Goal: Task Accomplishment & Management: Manage account settings

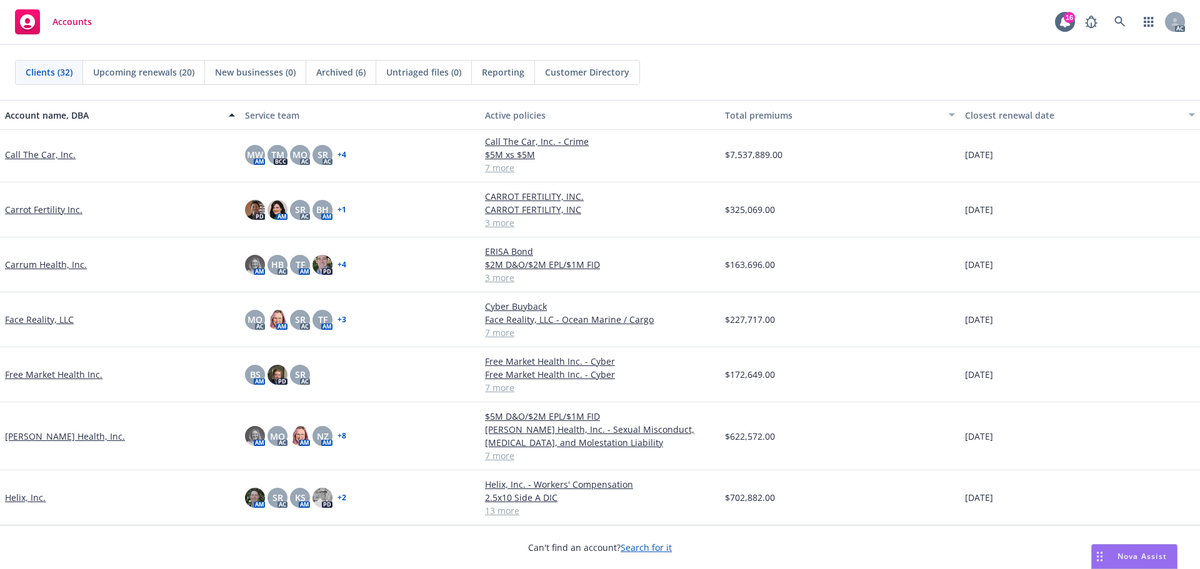
scroll to position [250, 0]
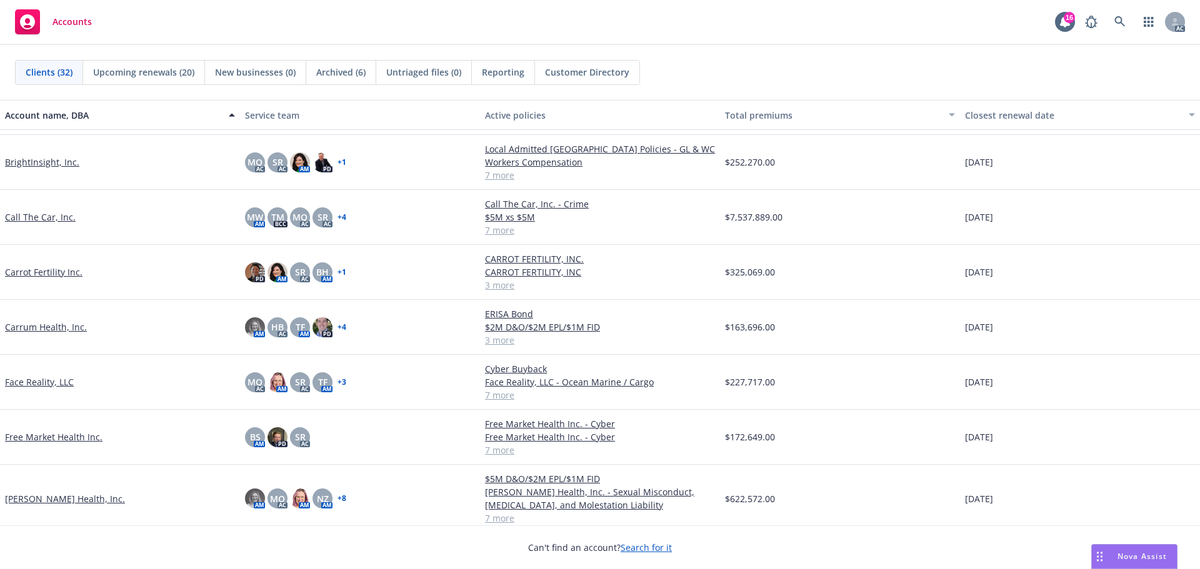
click at [44, 216] on link "Call The Car, Inc." at bounding box center [40, 217] width 71 height 13
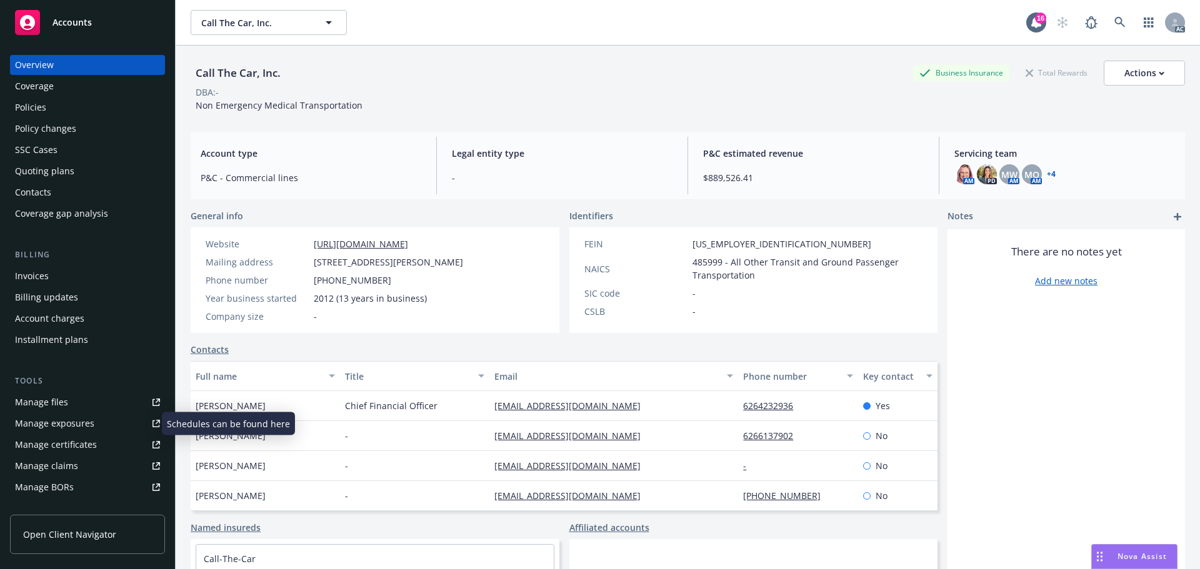
click at [83, 427] on div "Manage exposures" at bounding box center [54, 424] width 79 height 20
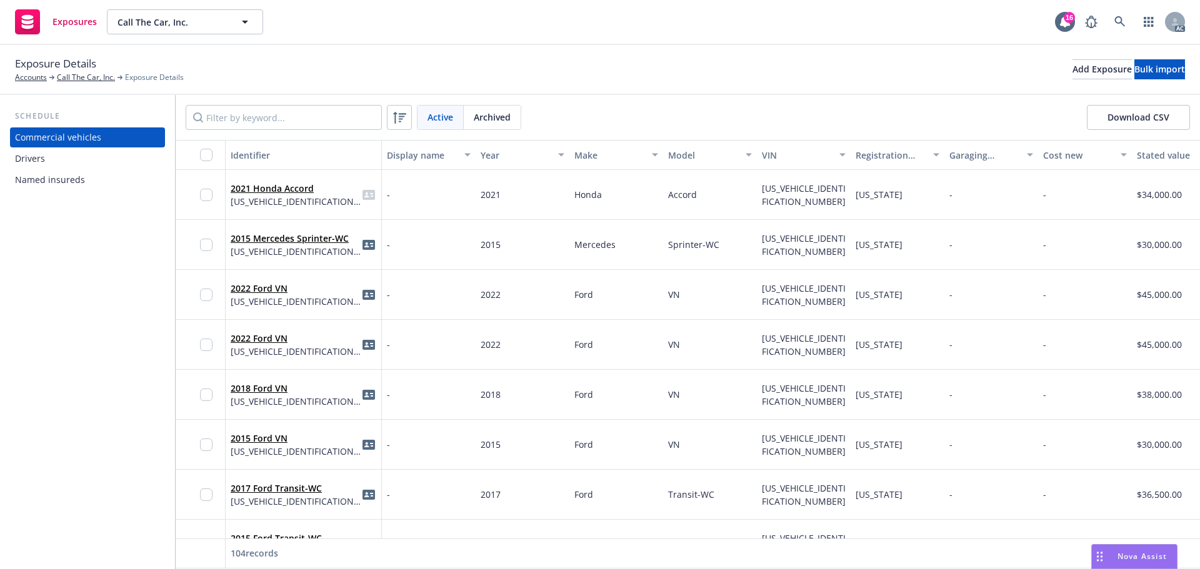
click at [1139, 118] on button "Download CSV" at bounding box center [1138, 117] width 103 height 25
click at [45, 159] on div "Drivers" at bounding box center [87, 159] width 145 height 20
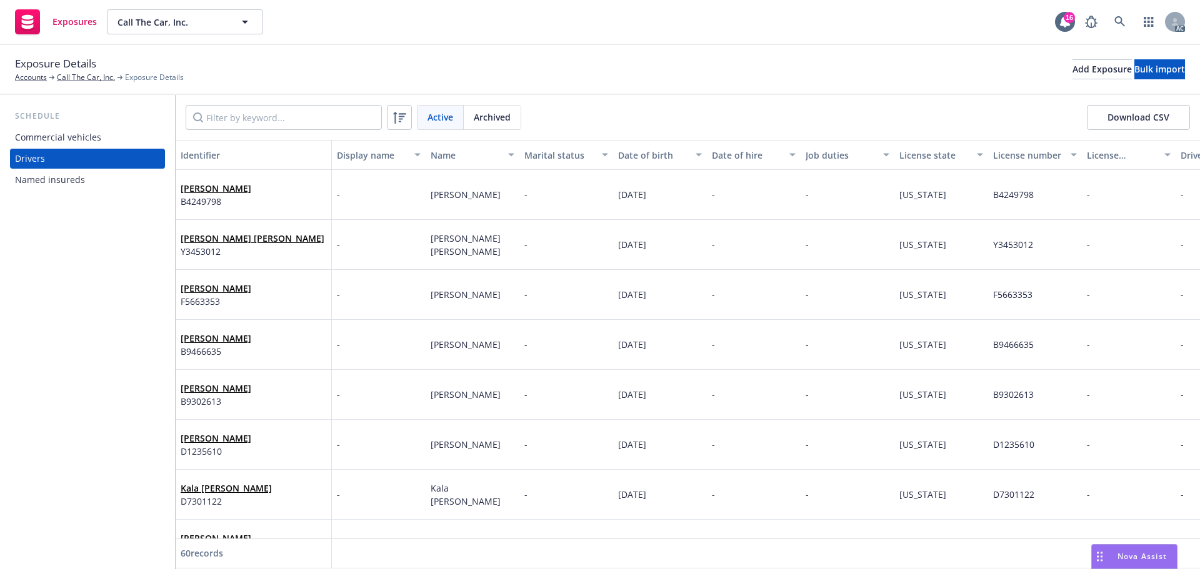
click at [1138, 114] on button "Download CSV" at bounding box center [1138, 117] width 103 height 25
click at [41, 77] on link "Accounts" at bounding box center [31, 77] width 32 height 11
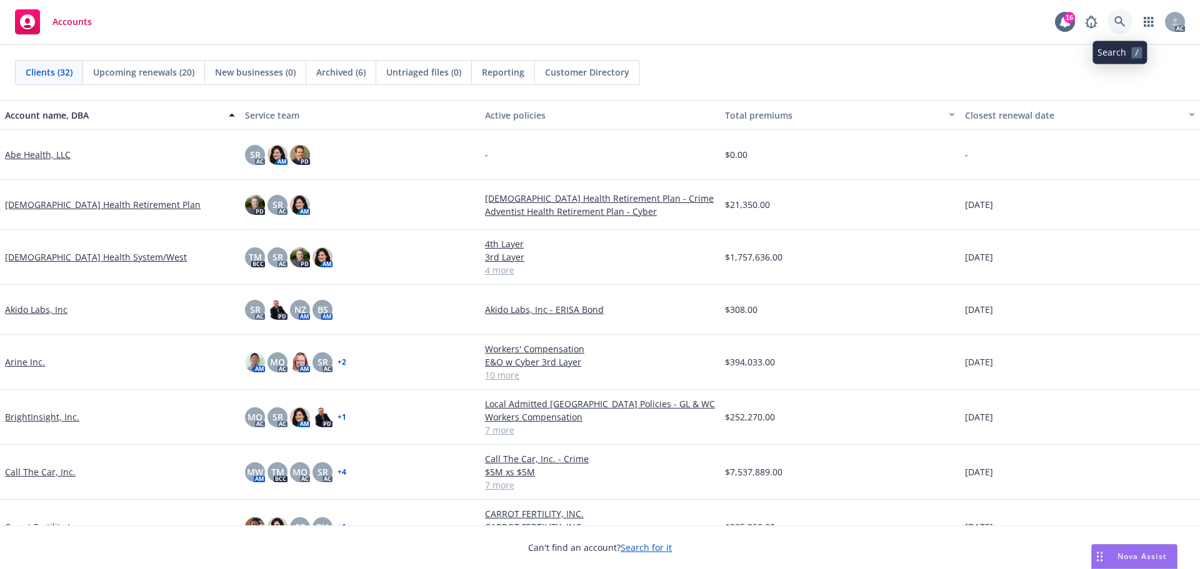
click at [1115, 20] on icon at bounding box center [1119, 21] width 11 height 11
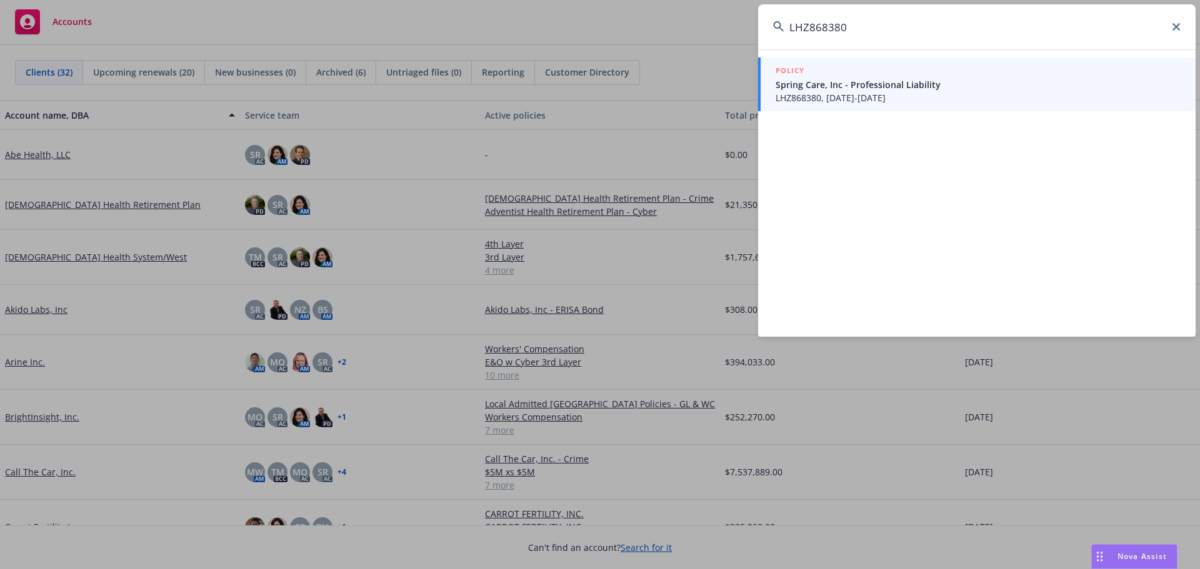
type input "LHZ868380"
click at [1176, 31] on input "LHZ868380" at bounding box center [976, 26] width 437 height 45
click at [1176, 22] on input "LHZ868380" at bounding box center [976, 26] width 437 height 45
click at [1172, 27] on icon at bounding box center [1175, 26] width 7 height 7
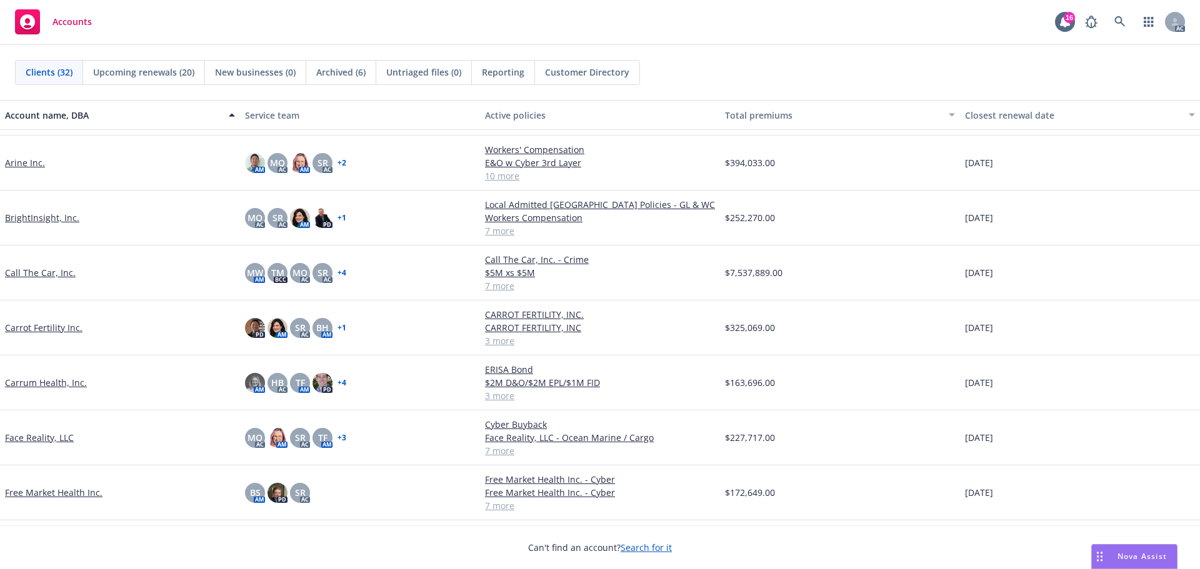
scroll to position [250, 0]
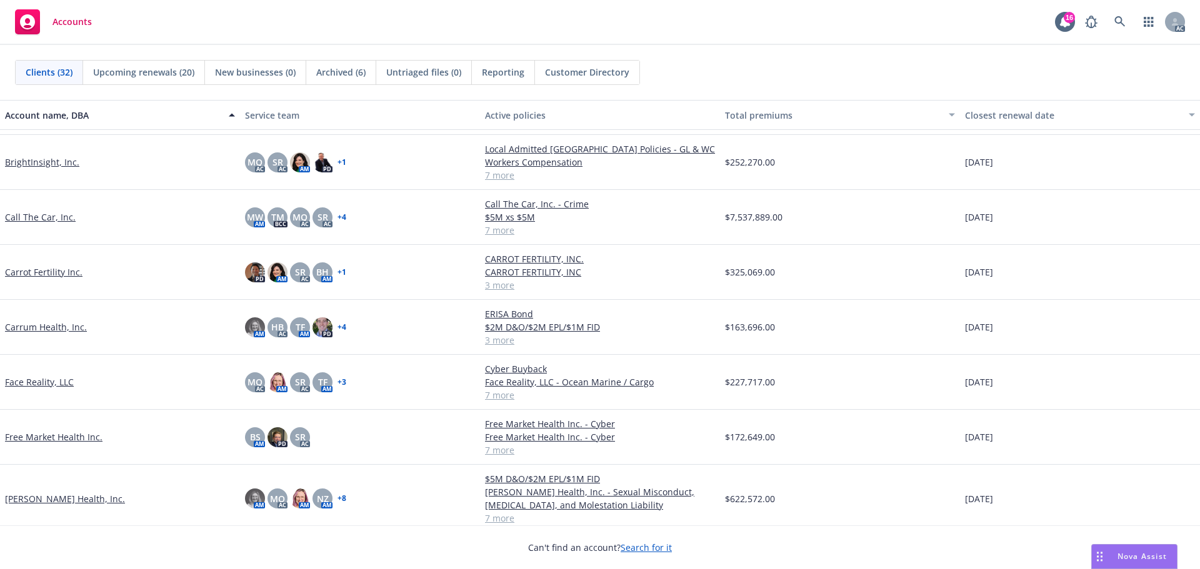
click at [53, 331] on link "Carrum Health, Inc." at bounding box center [46, 327] width 82 height 13
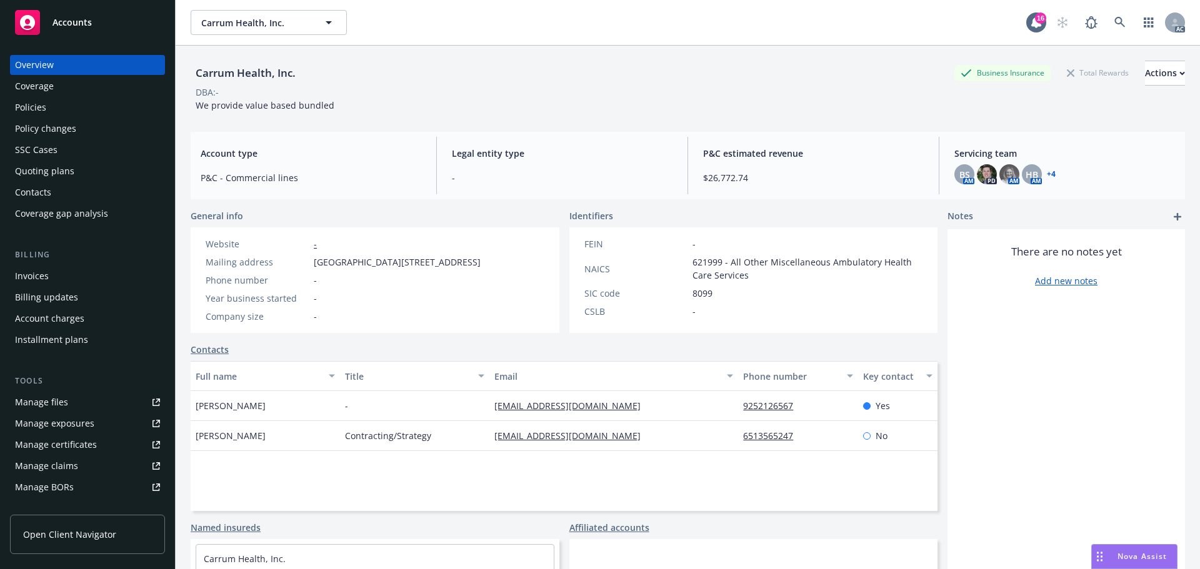
click at [42, 108] on div "Policies" at bounding box center [30, 107] width 31 height 20
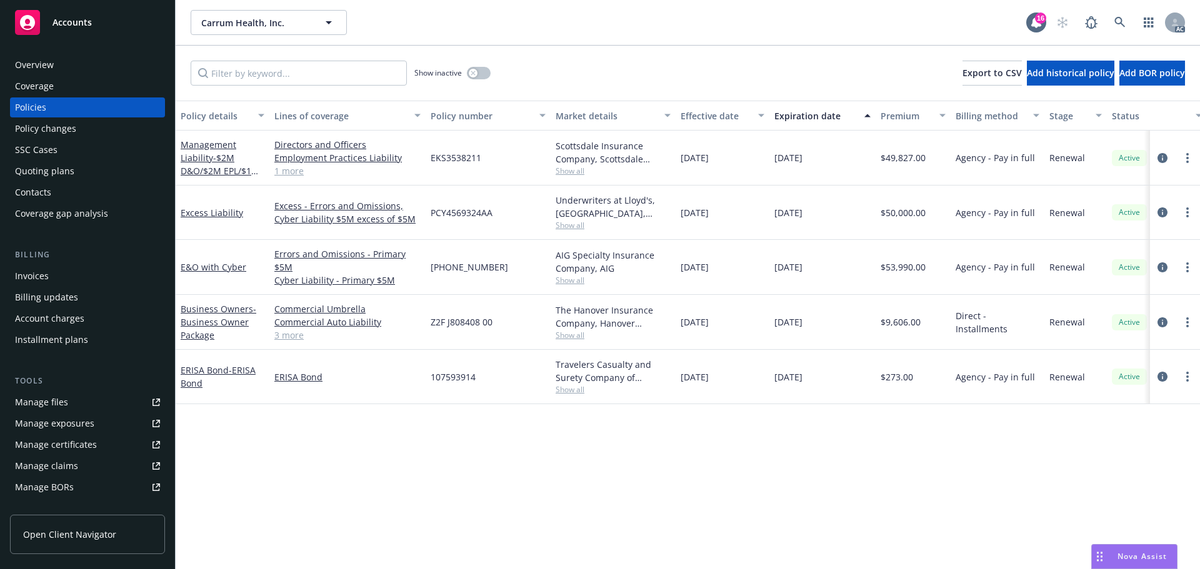
click at [82, 25] on span "Accounts" at bounding box center [71, 22] width 39 height 10
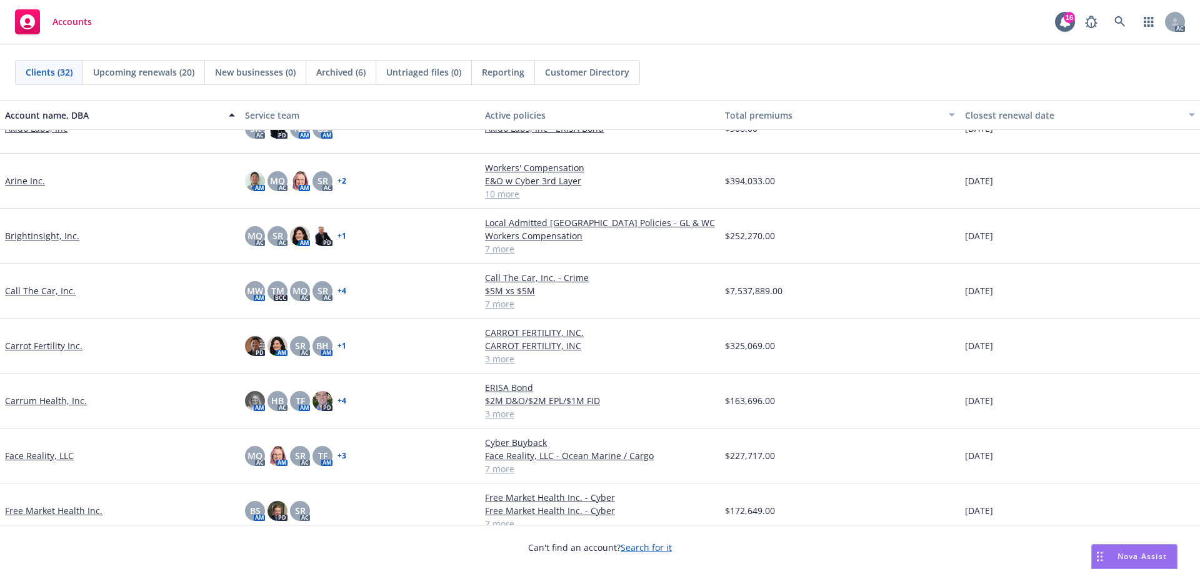
scroll to position [187, 0]
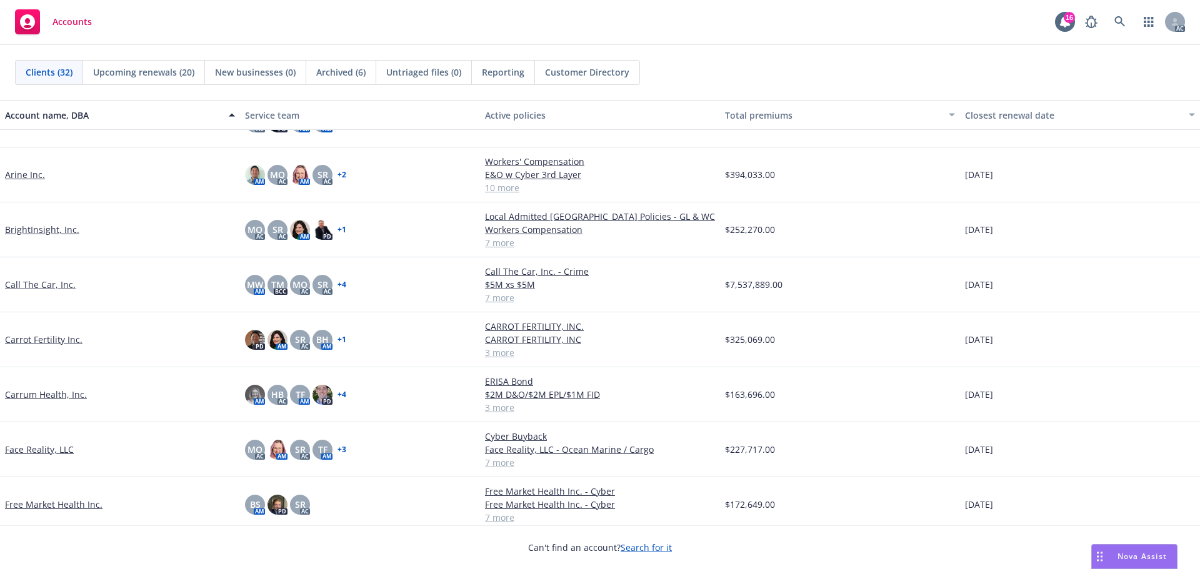
click at [41, 286] on link "Call The Car, Inc." at bounding box center [40, 284] width 71 height 13
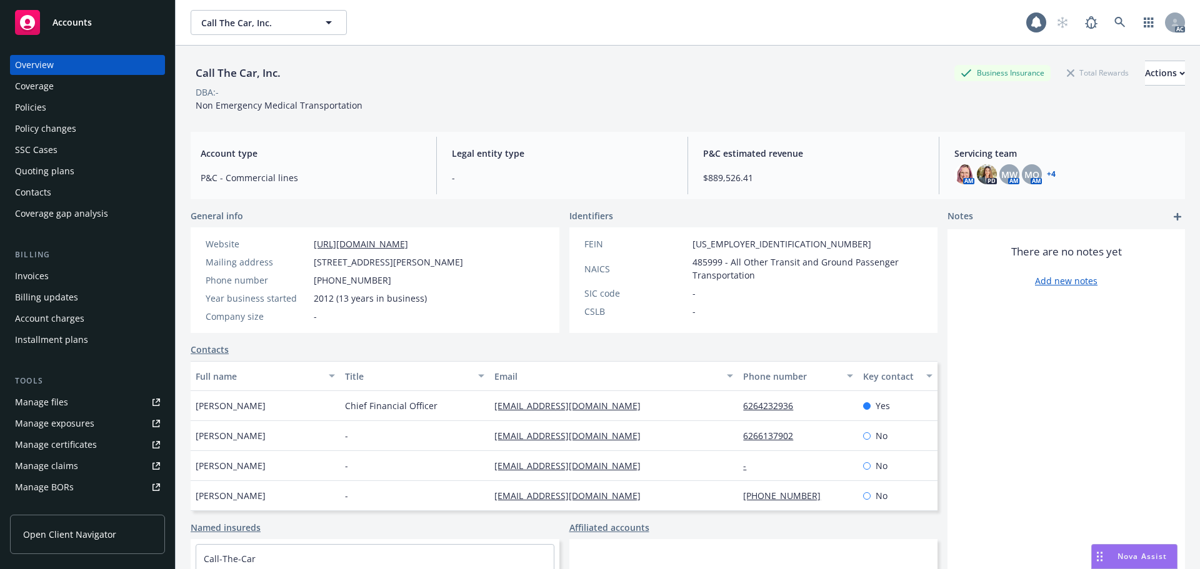
click at [35, 402] on div "Manage files" at bounding box center [41, 402] width 53 height 20
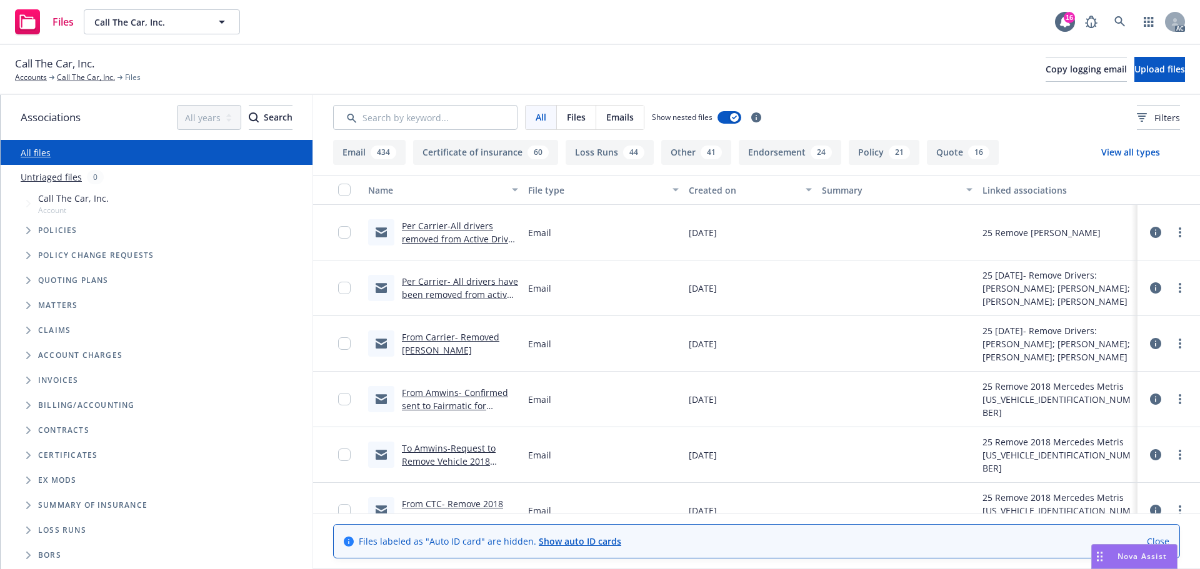
click at [29, 529] on icon "Folder Tree Example" at bounding box center [28, 530] width 4 height 7
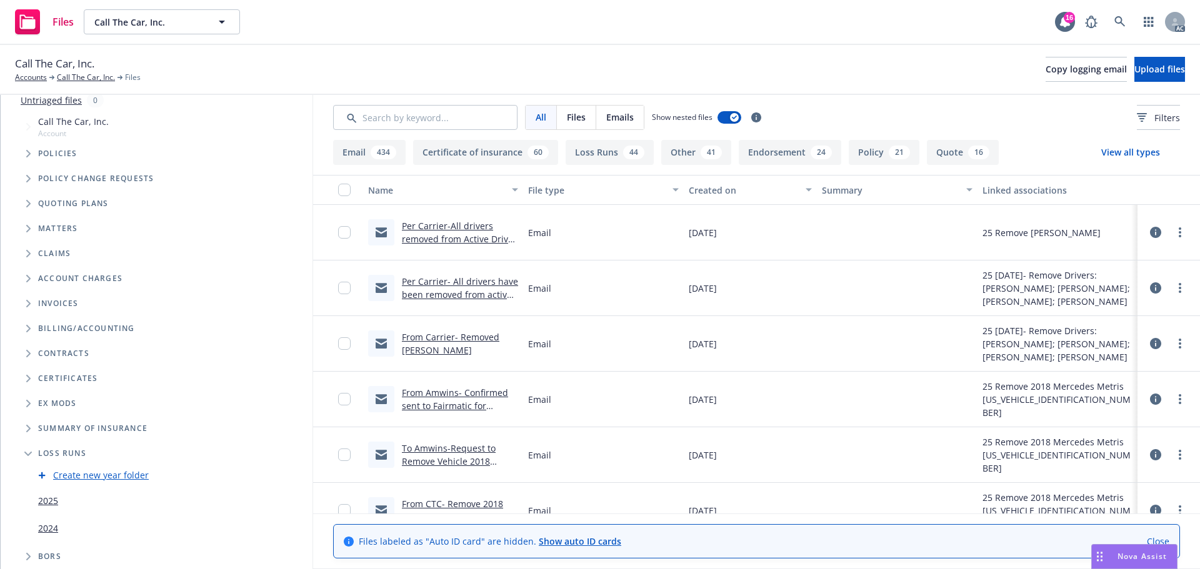
click at [52, 498] on link "2025" at bounding box center [48, 500] width 20 height 13
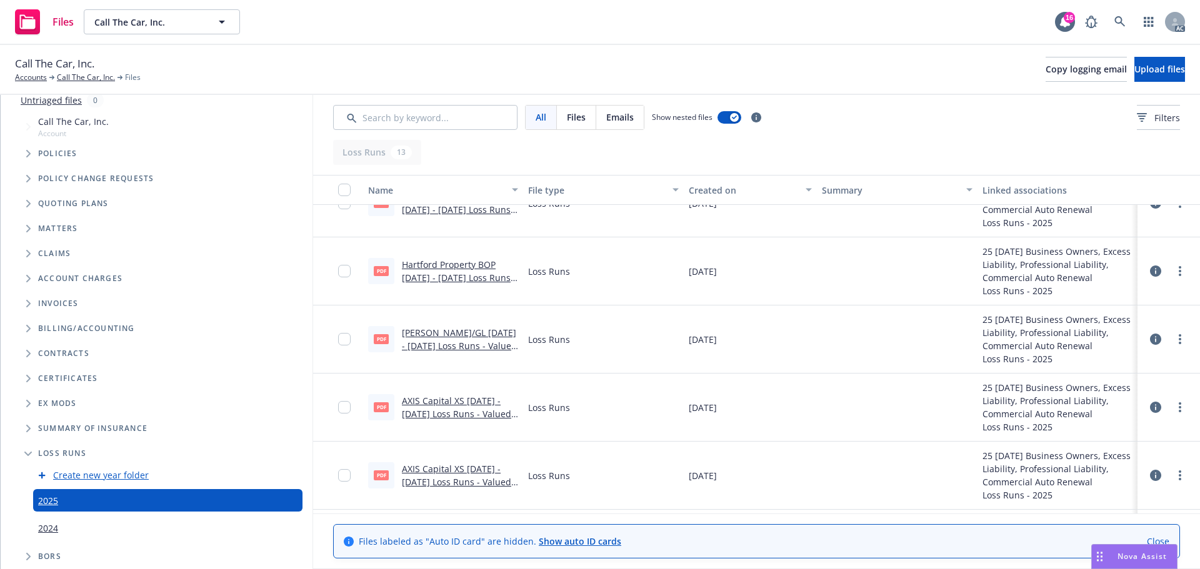
scroll to position [125, 0]
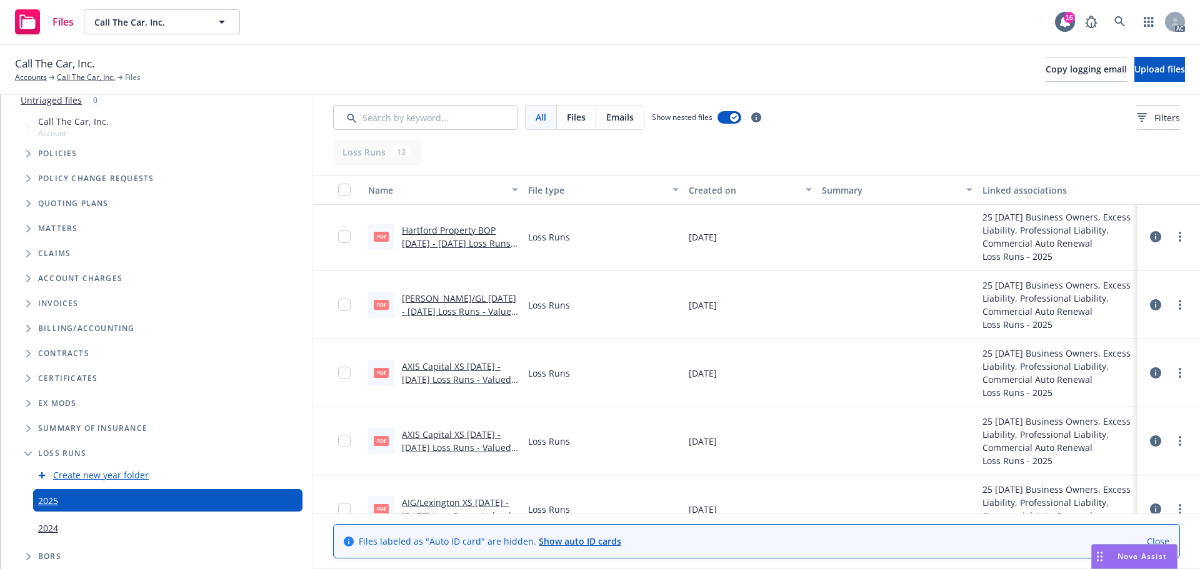
click at [474, 367] on link "AXIS Capital XS 2024 - 2025 Loss Runs - Valued 2025-07-02.pdf" at bounding box center [456, 380] width 109 height 38
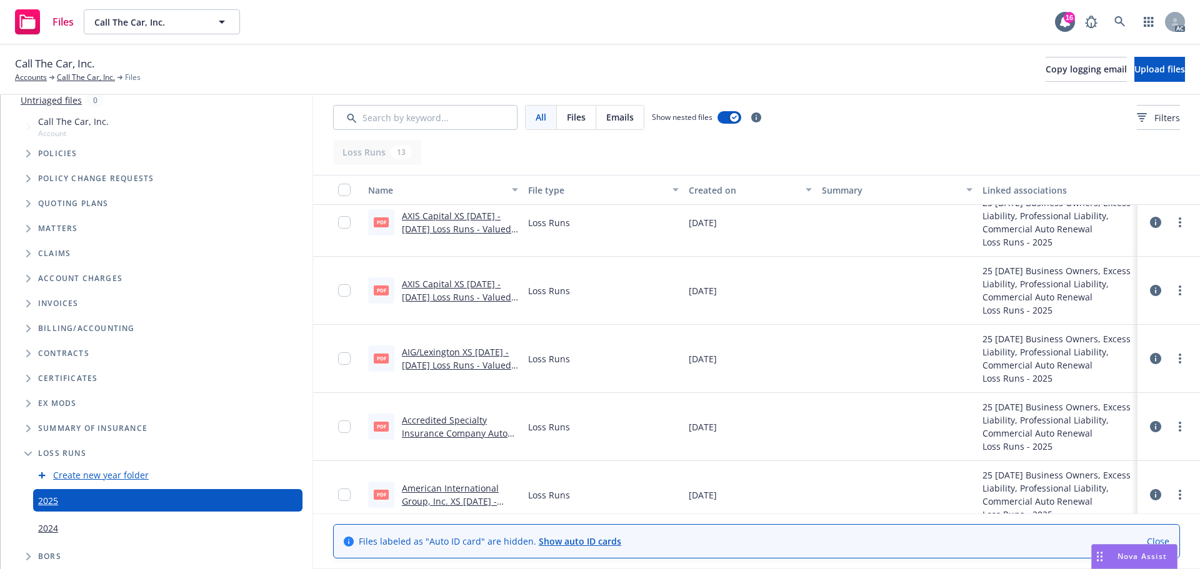
scroll to position [250, 0]
click at [454, 349] on link "AIG/Lexington XS 2023 - 2025 Loss Runs - Valued 2025-07-04.pdf" at bounding box center [456, 365] width 109 height 38
click at [487, 366] on link "AIG/Lexington XS 2023 - 2025 Loss Runs - Valued 2025-07-04.pdf" at bounding box center [456, 365] width 109 height 38
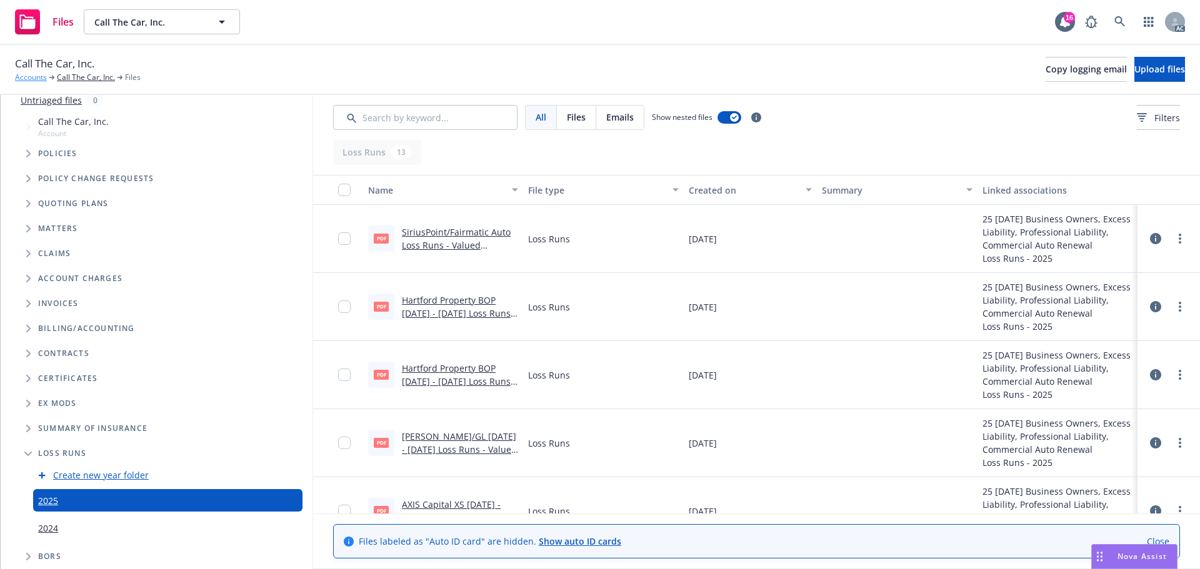
click at [41, 76] on link "Accounts" at bounding box center [31, 77] width 32 height 11
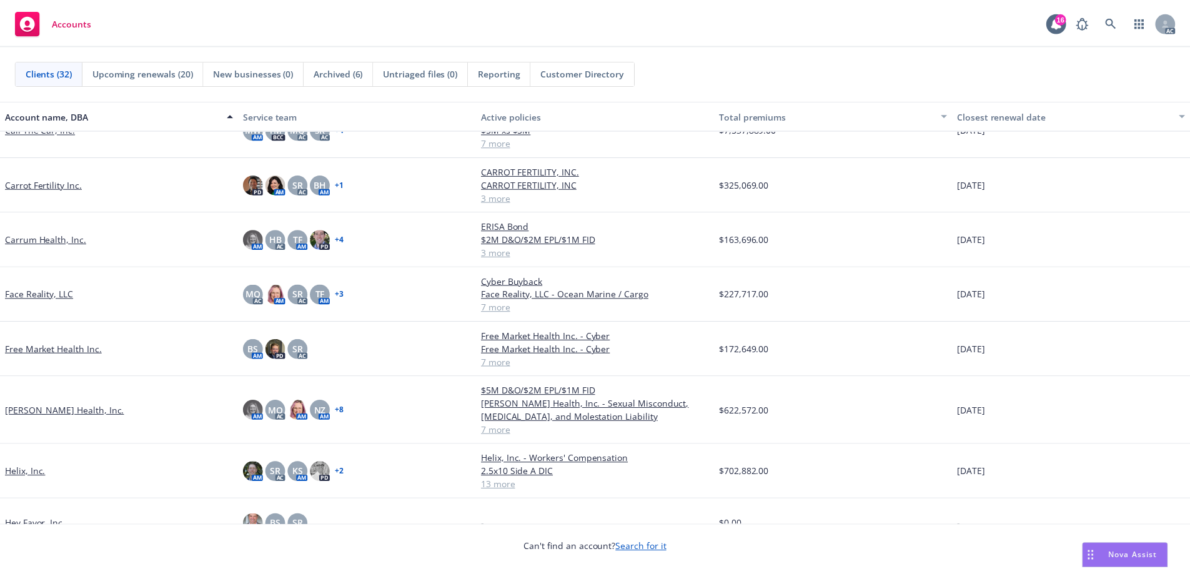
scroll to position [375, 0]
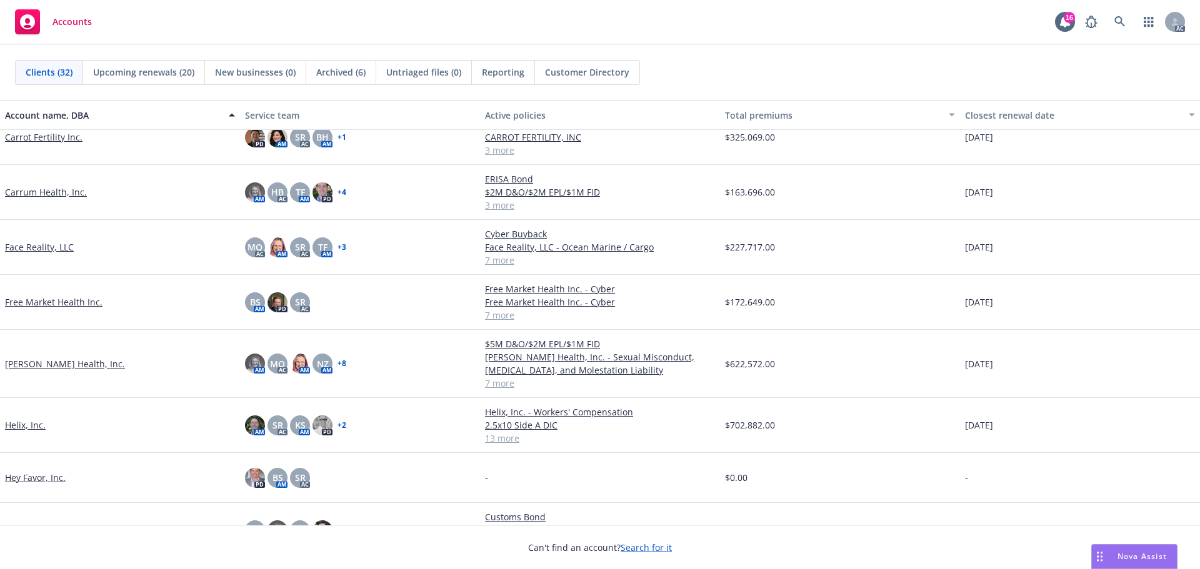
click at [45, 364] on link "[PERSON_NAME] Health, Inc." at bounding box center [65, 363] width 120 height 13
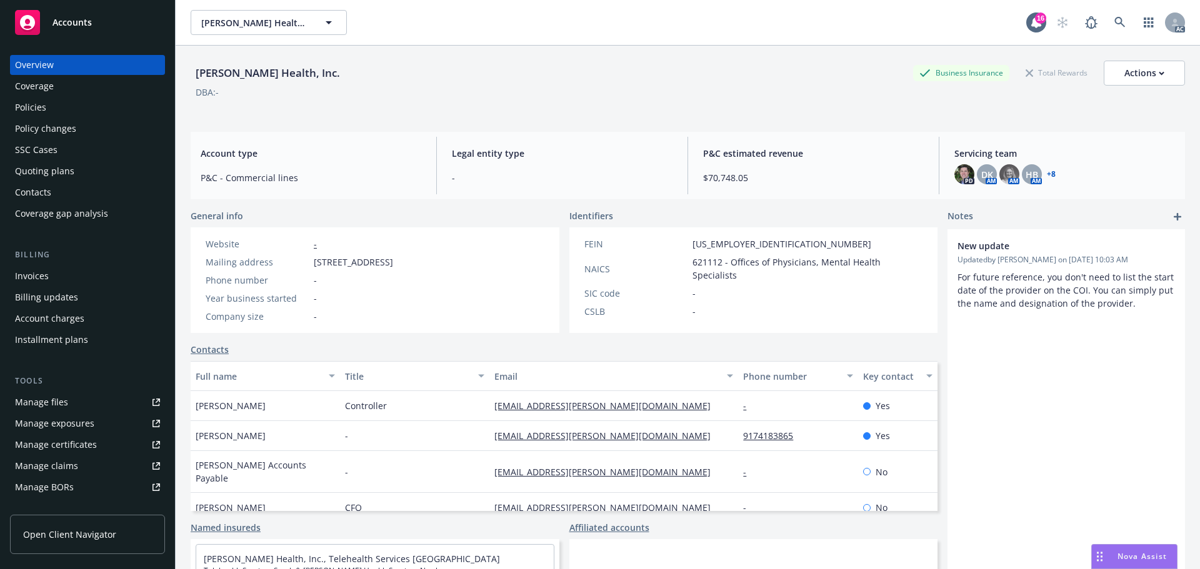
click at [52, 129] on div "Policy changes" at bounding box center [45, 129] width 61 height 20
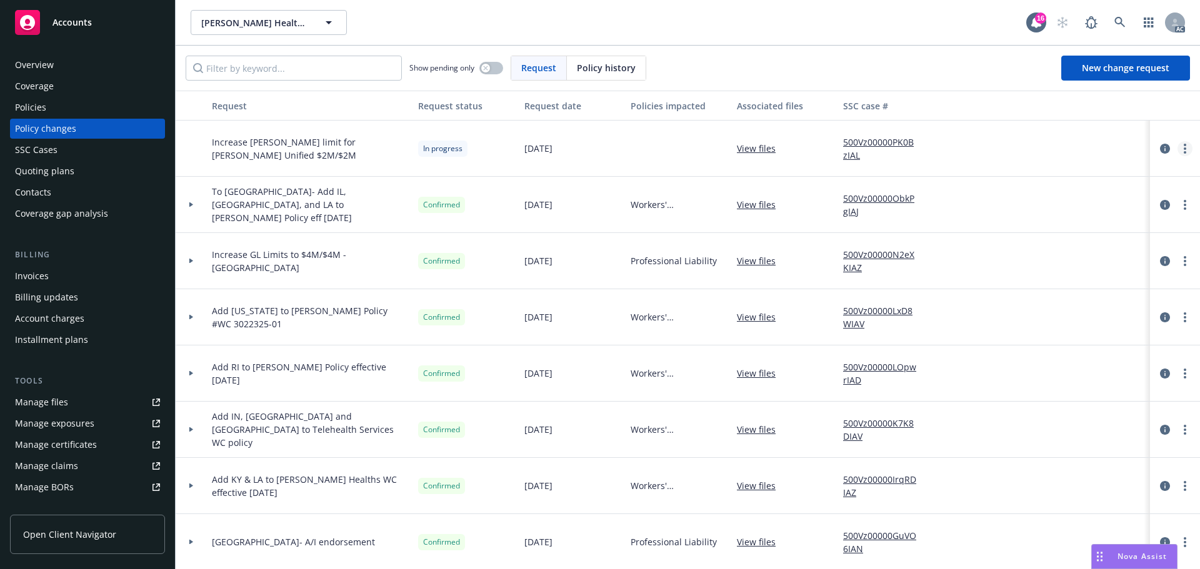
click at [1183, 148] on circle "more" at bounding box center [1184, 148] width 2 height 2
click at [1013, 247] on link "Resume workflow" at bounding box center [1075, 249] width 214 height 25
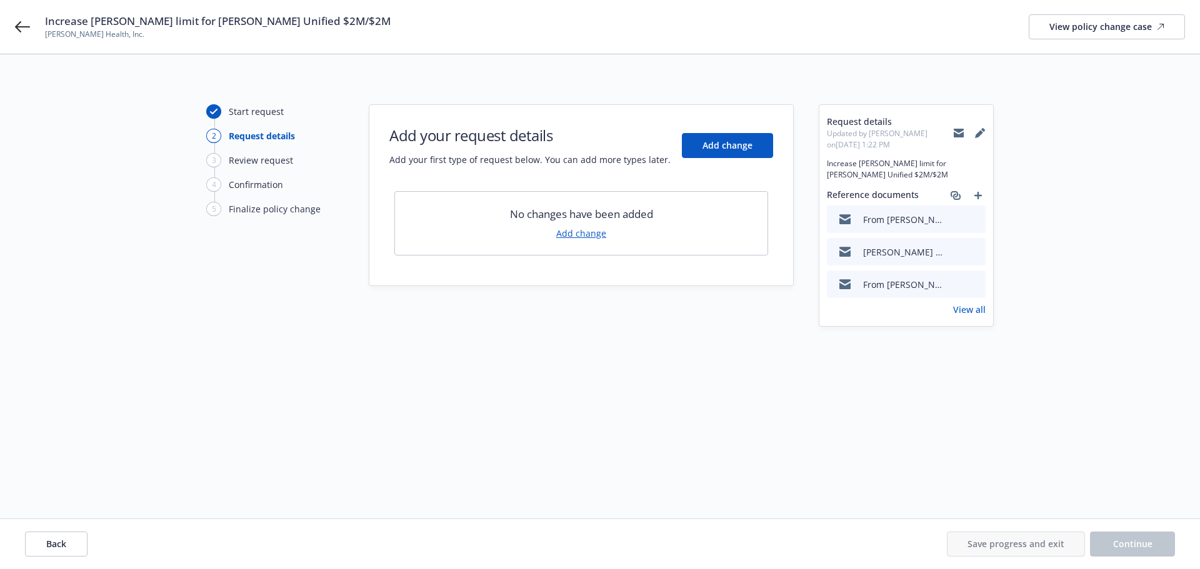
click at [590, 234] on link "Add change" at bounding box center [581, 233] width 50 height 13
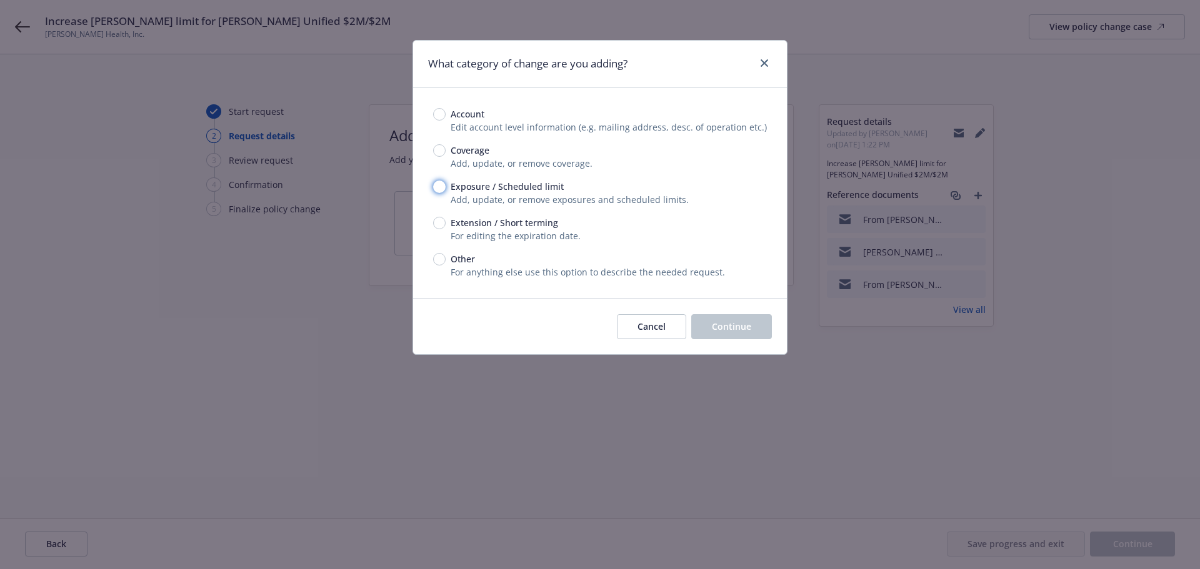
click at [440, 187] on input "Exposure / Scheduled limit" at bounding box center [439, 187] width 12 height 12
radio input "true"
click at [737, 329] on span "Continue" at bounding box center [731, 327] width 39 height 12
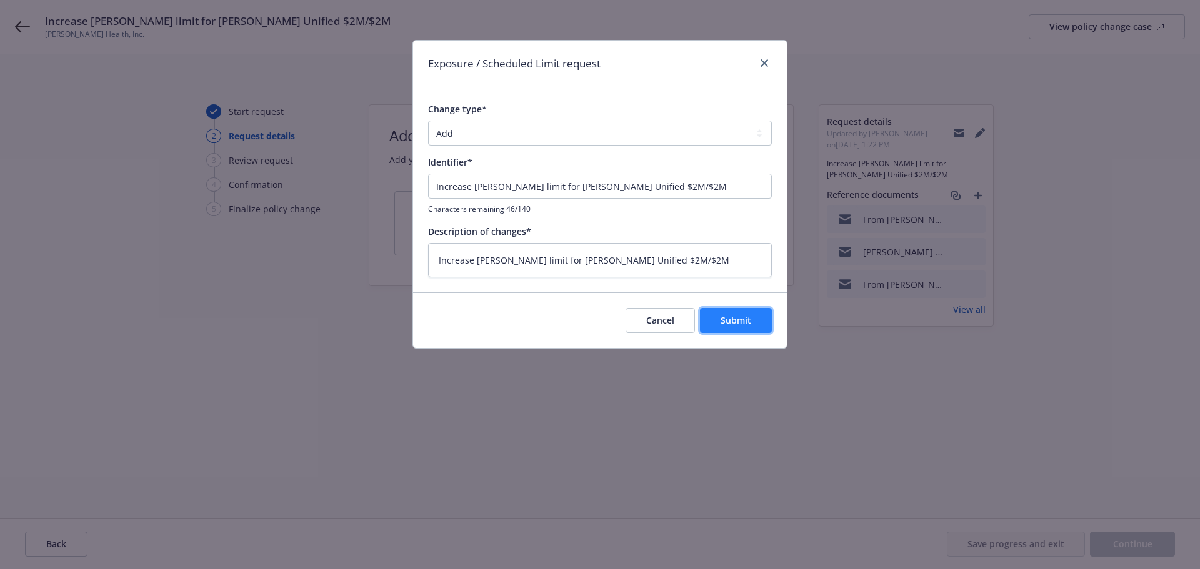
click at [746, 323] on span "Submit" at bounding box center [735, 320] width 31 height 12
type textarea "x"
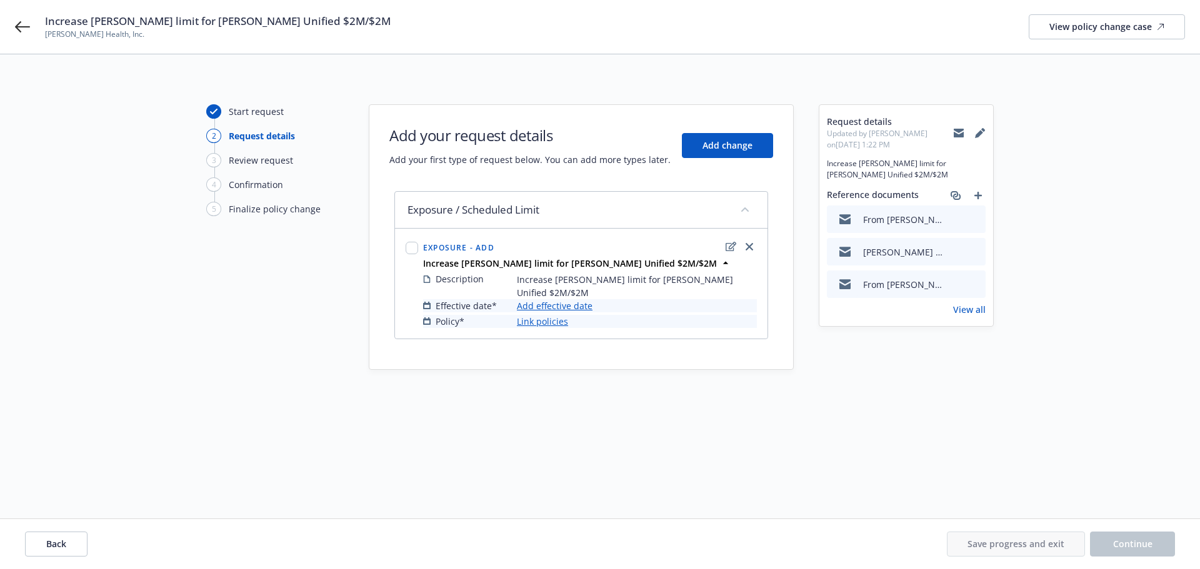
click at [551, 299] on link "Add effective date" at bounding box center [555, 305] width 76 height 13
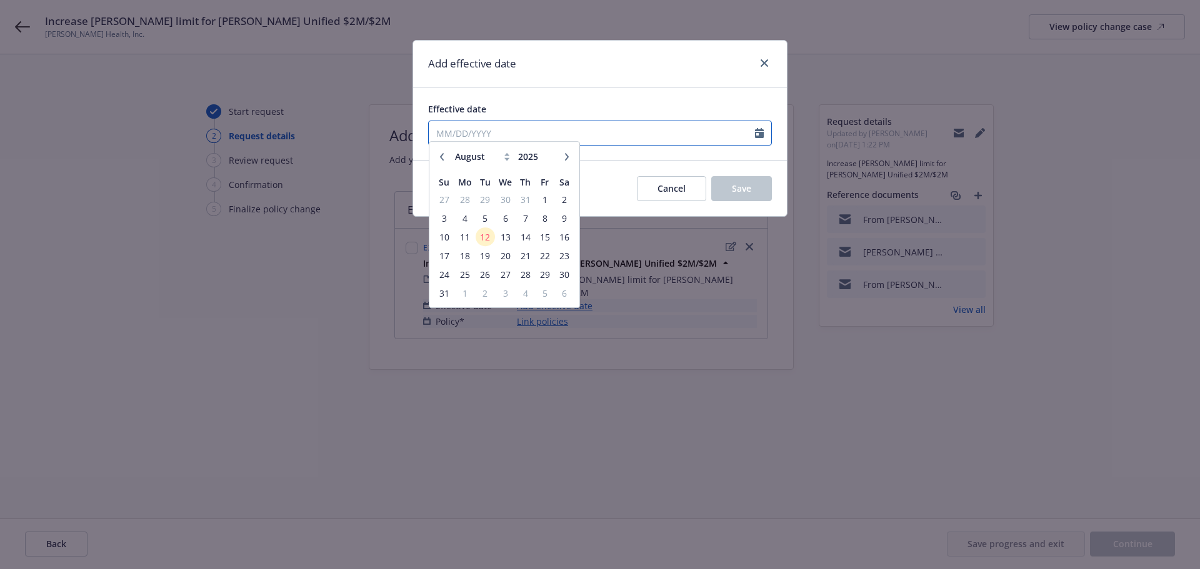
click at [459, 132] on input "Effective date" at bounding box center [592, 133] width 326 height 24
click at [440, 161] on icon "button" at bounding box center [441, 162] width 7 height 7
select select "7"
click at [524, 243] on span "17" at bounding box center [525, 244] width 17 height 16
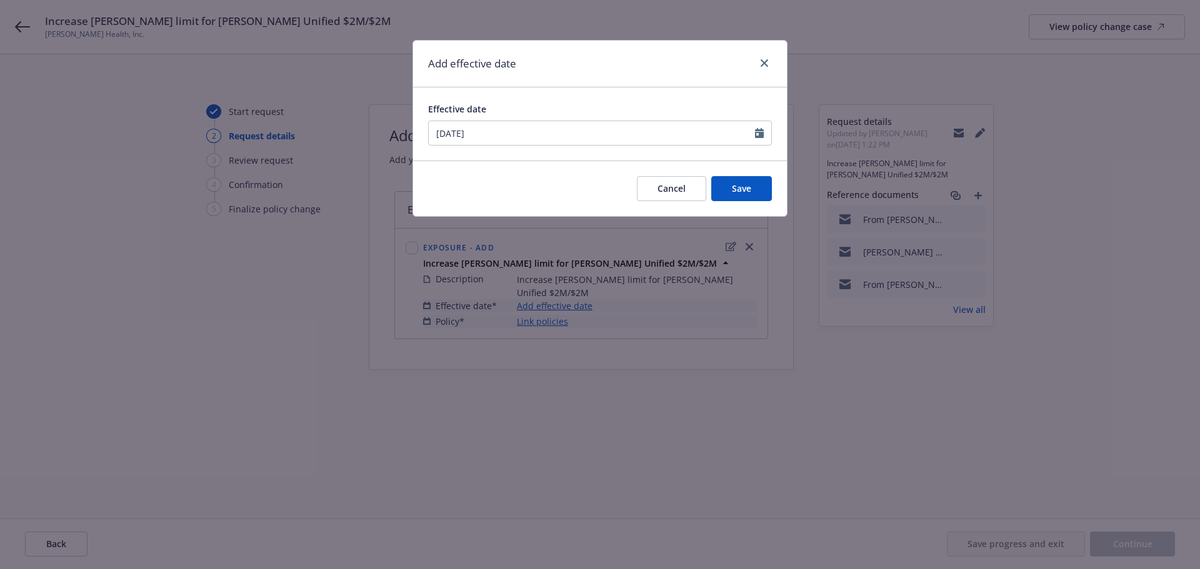
type input "07/17/2025"
click at [739, 193] on span "Save" at bounding box center [741, 188] width 19 height 12
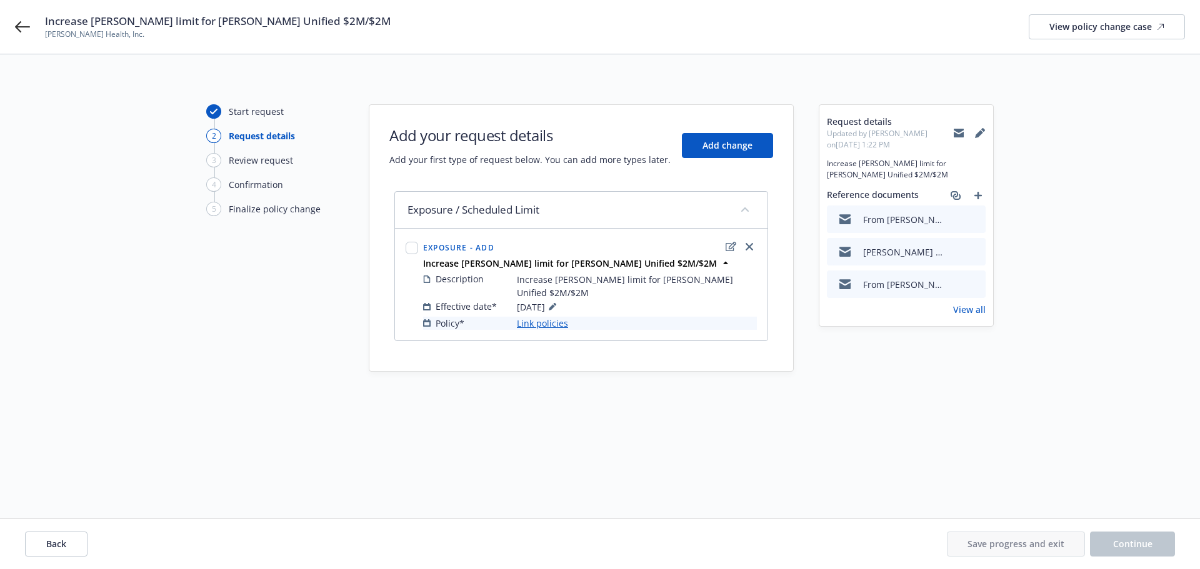
click at [546, 317] on link "Link policies" at bounding box center [542, 323] width 51 height 13
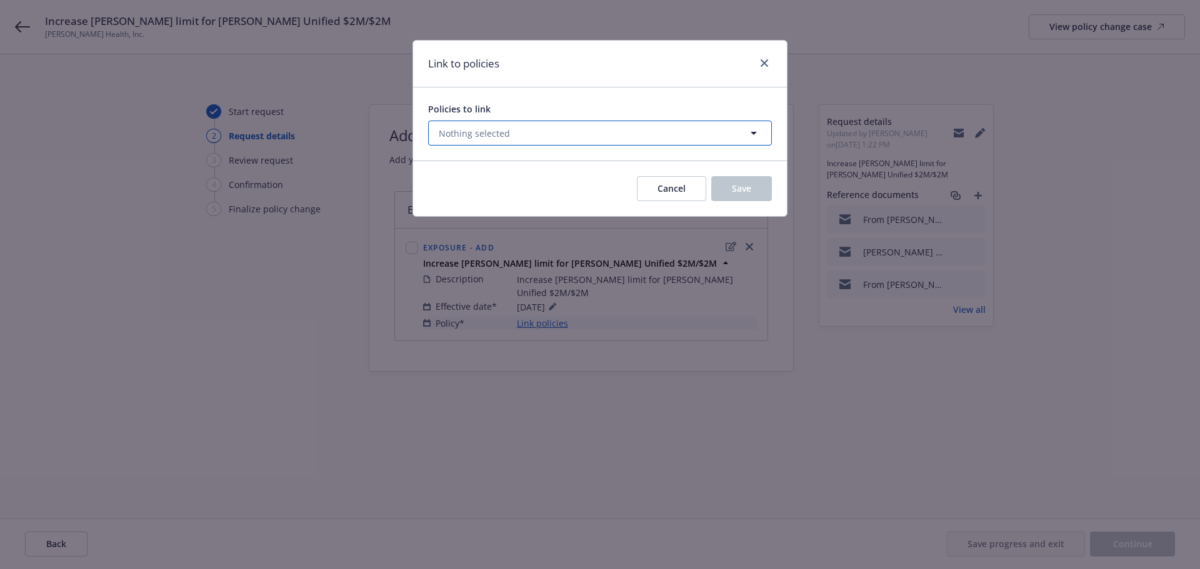
click at [483, 133] on span "Nothing selected" at bounding box center [474, 133] width 71 height 13
select select "ACTIVE"
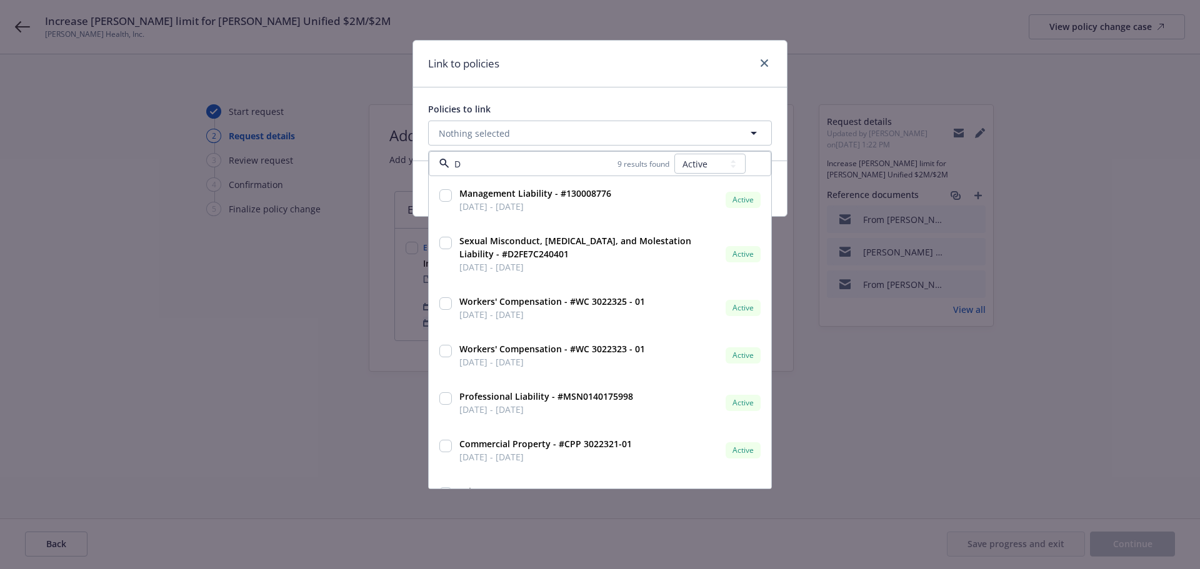
type input "D2"
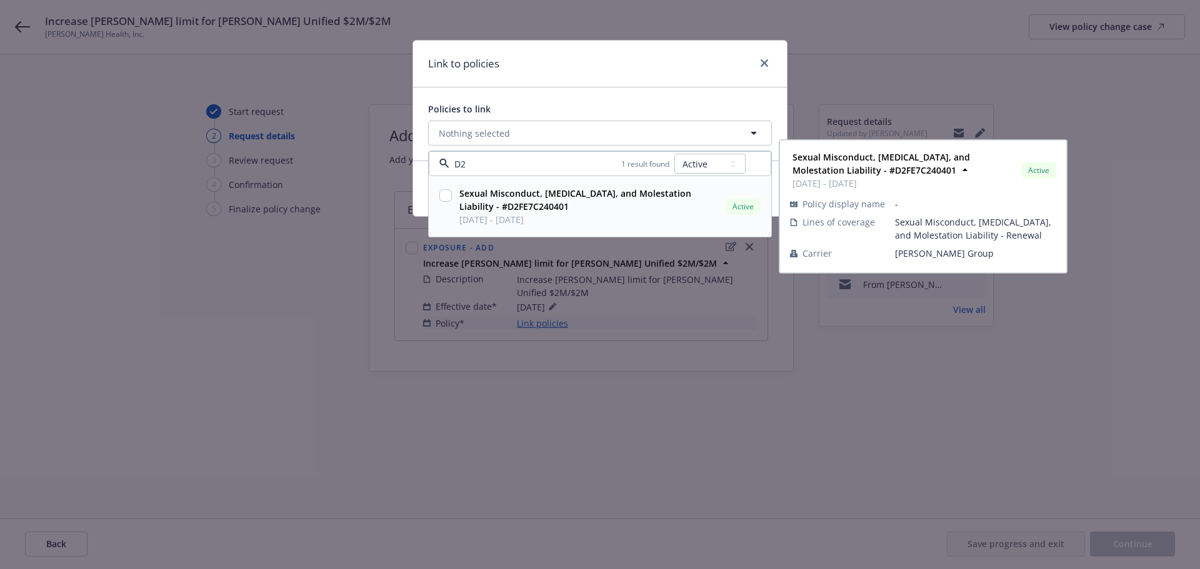
click at [442, 192] on input "checkbox" at bounding box center [445, 195] width 12 height 12
checkbox input "true"
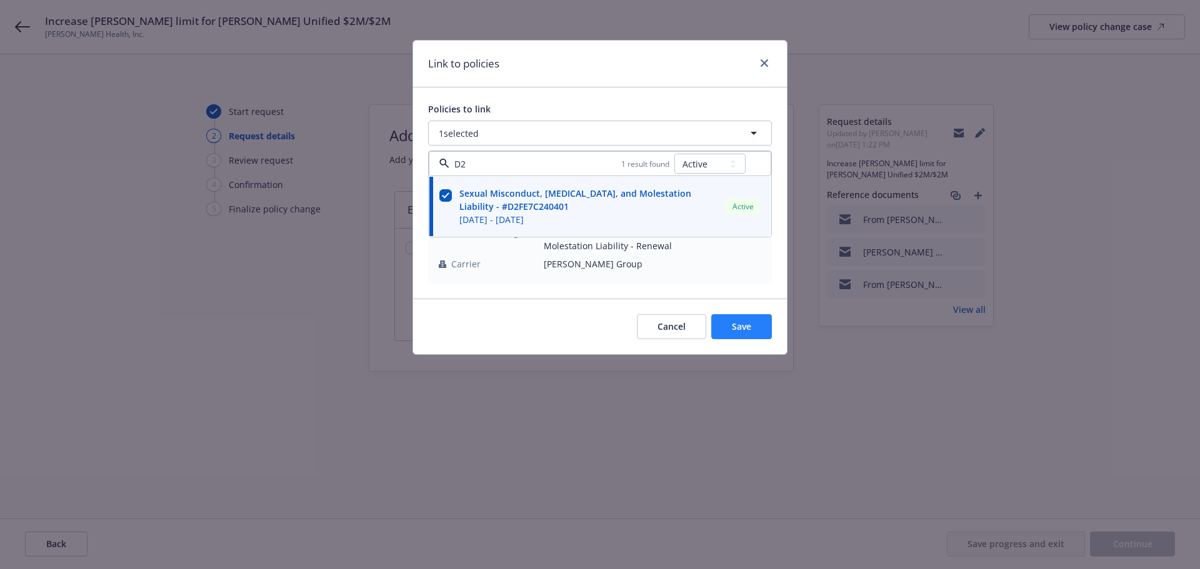
type input "D2"
click at [735, 327] on span "Save" at bounding box center [741, 327] width 19 height 12
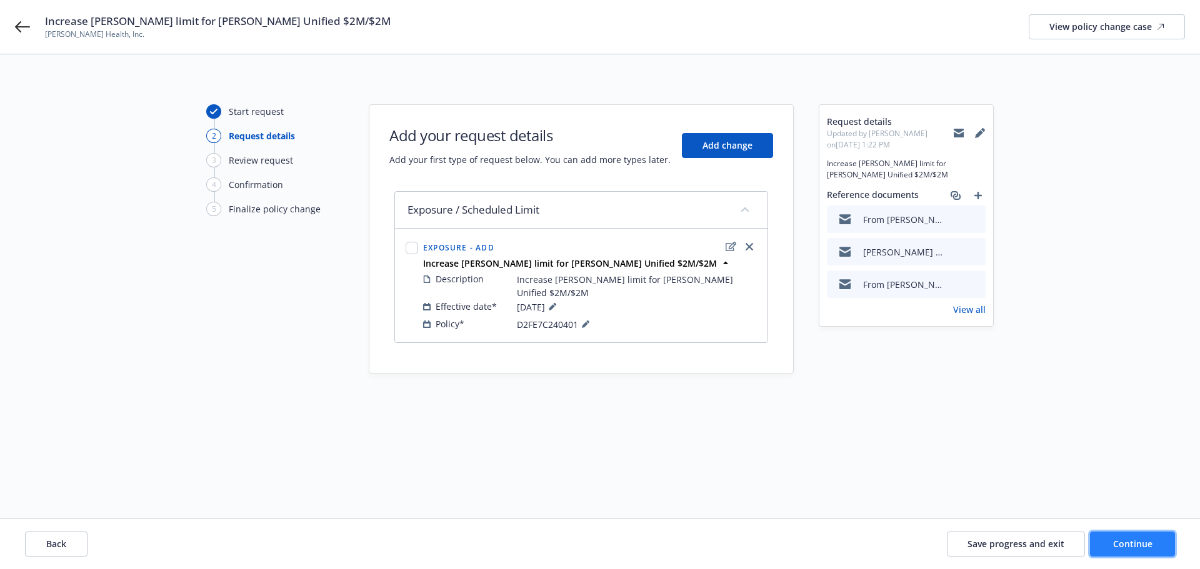
click at [1133, 539] on span "Continue" at bounding box center [1132, 544] width 39 height 12
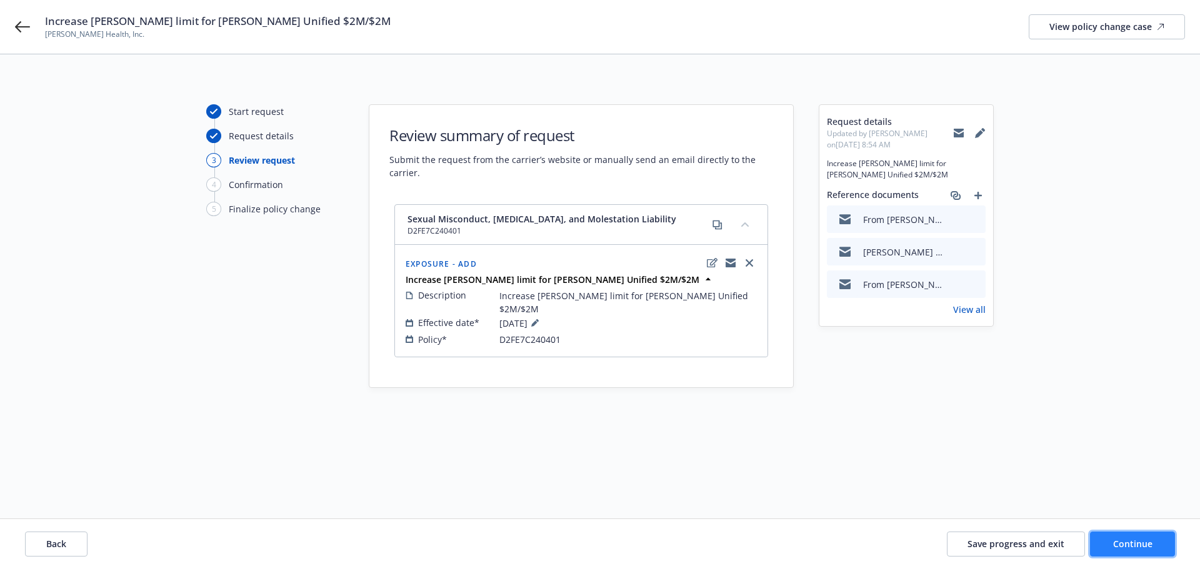
drag, startPoint x: 1138, startPoint y: 538, endPoint x: 1120, endPoint y: 542, distance: 18.5
click at [1138, 538] on span "Continue" at bounding box center [1132, 544] width 39 height 12
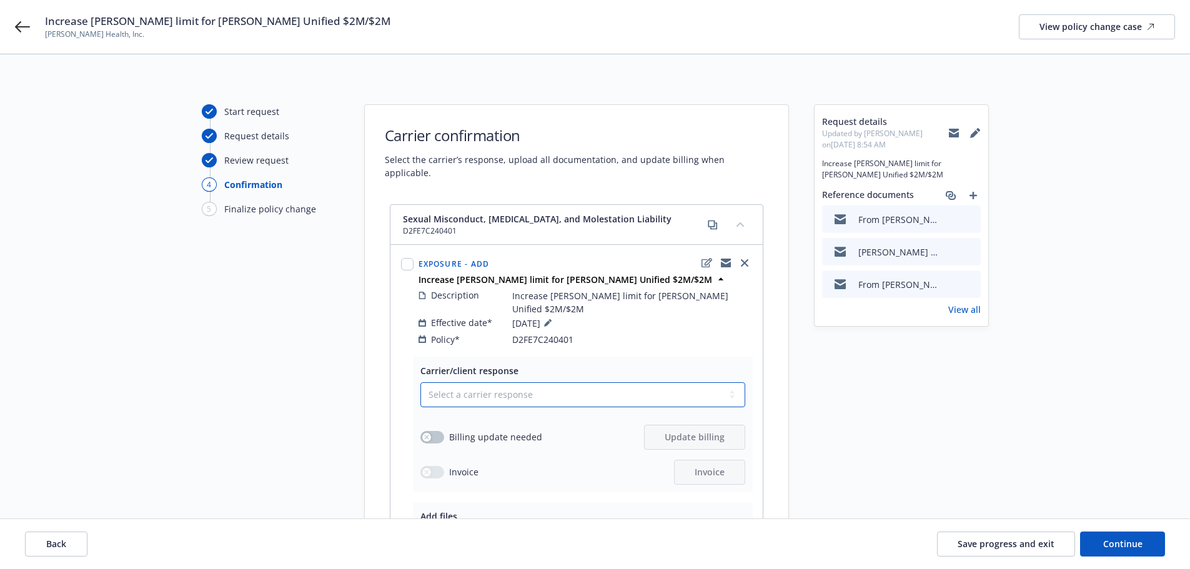
click at [723, 382] on select "Select a carrier response Accepted Accepted with revision No endorsement needed…" at bounding box center [582, 394] width 325 height 25
select select "ACCEPTED"
click at [420, 382] on select "Select a carrier response Accepted Accepted with revision No endorsement needed…" at bounding box center [582, 394] width 325 height 25
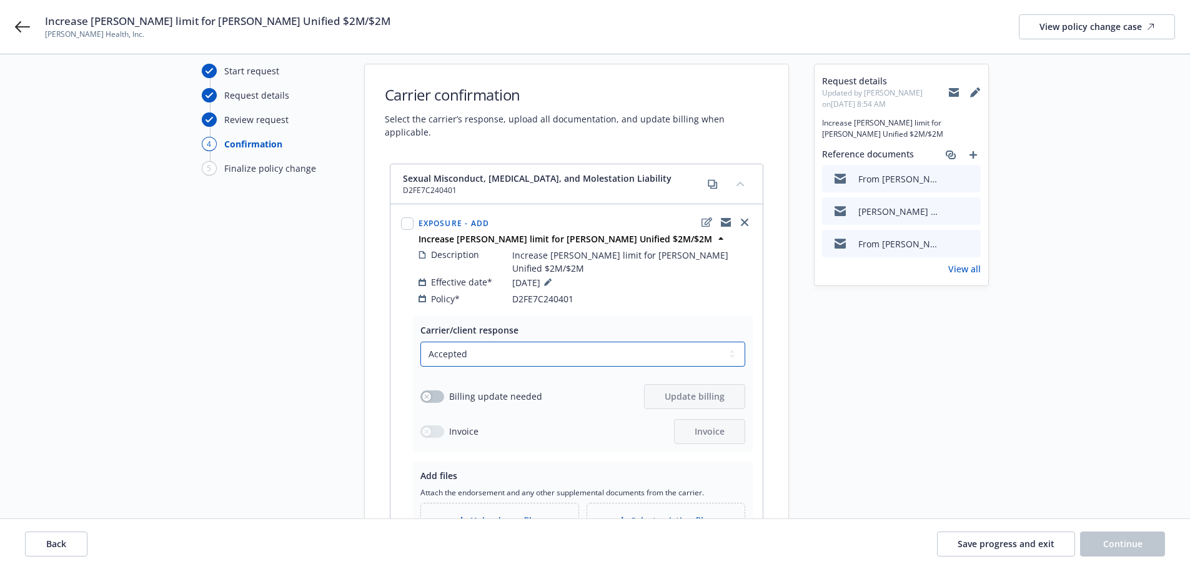
scroll to position [62, 0]
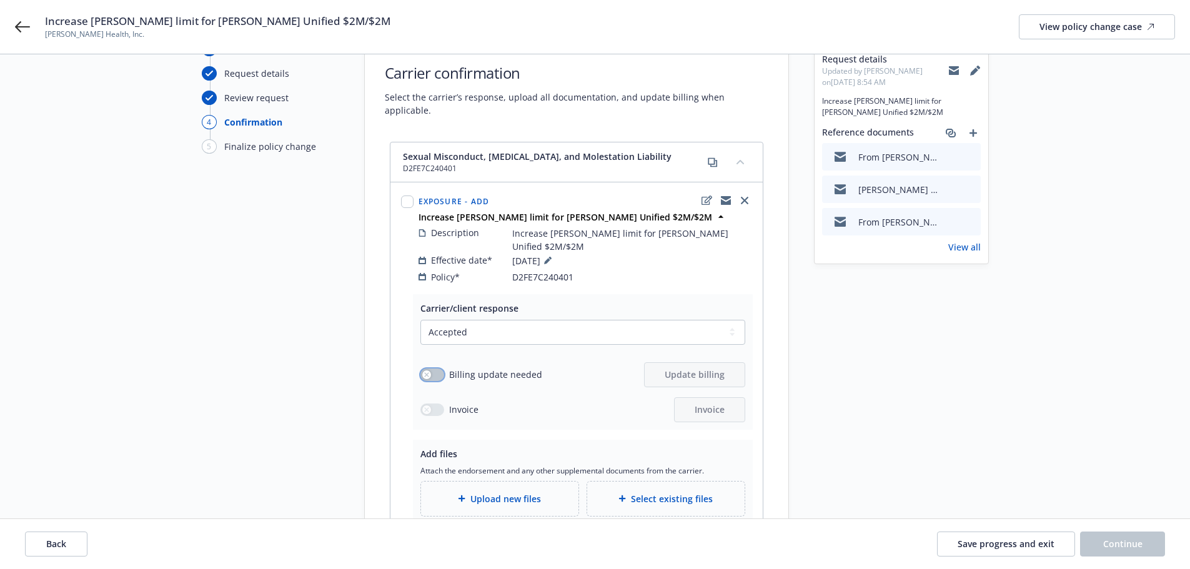
click at [440, 369] on button "button" at bounding box center [432, 375] width 24 height 12
click at [700, 369] on span "Update billing" at bounding box center [695, 375] width 60 height 12
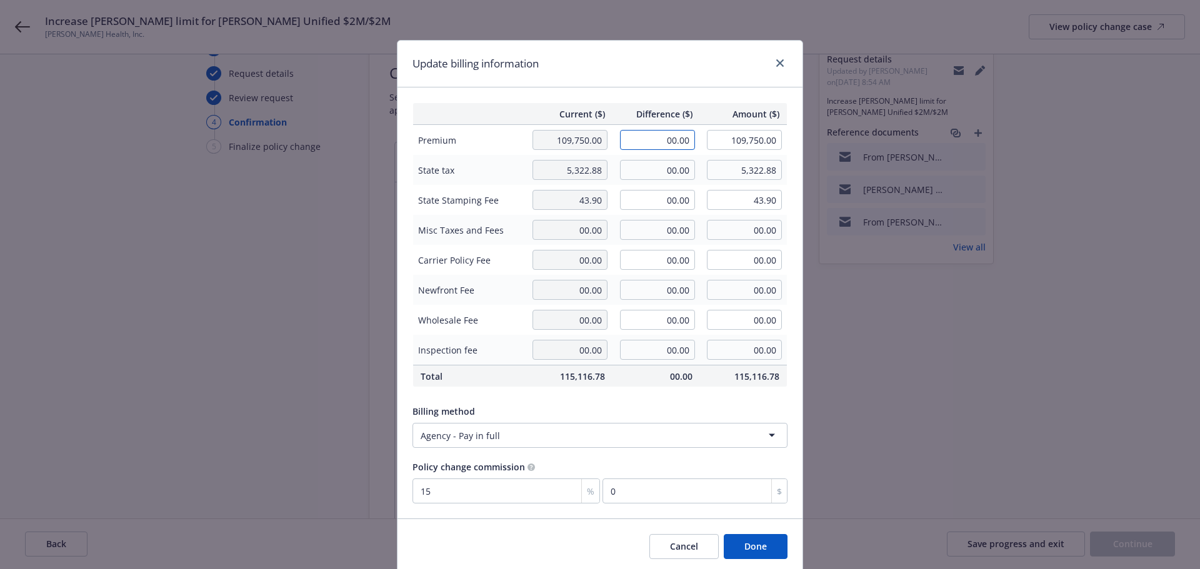
drag, startPoint x: 650, startPoint y: 141, endPoint x: 697, endPoint y: 138, distance: 47.5
click at [697, 138] on tr "Premium 109,750.00 00.00 109,750.00" at bounding box center [600, 140] width 374 height 31
type input "8,750.00"
type input "118,500.00"
type input "1312.5"
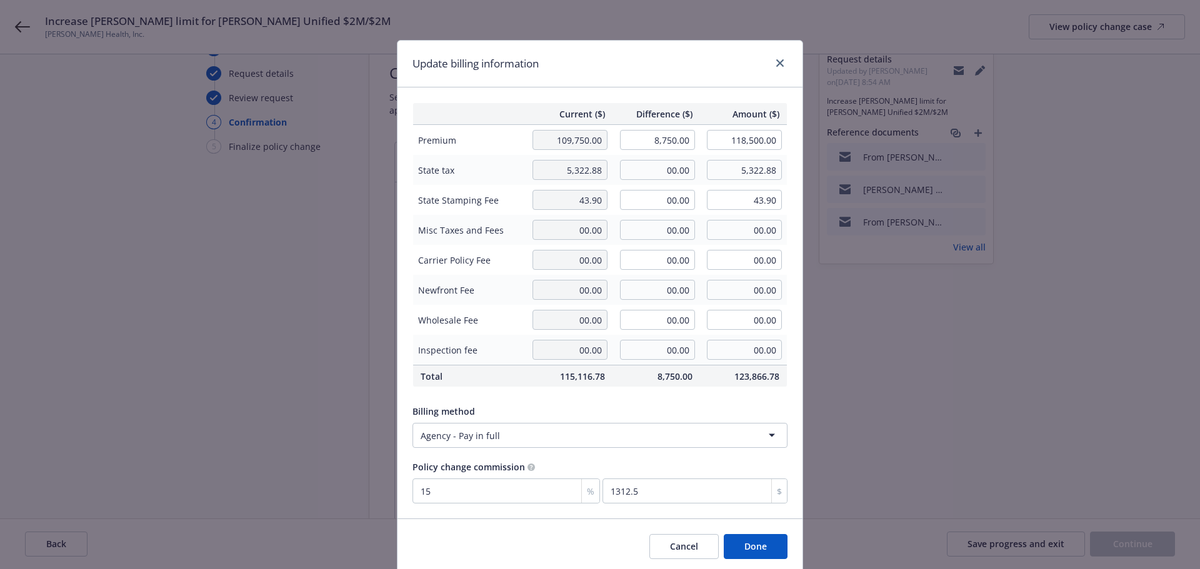
click at [756, 548] on button "Done" at bounding box center [756, 546] width 64 height 25
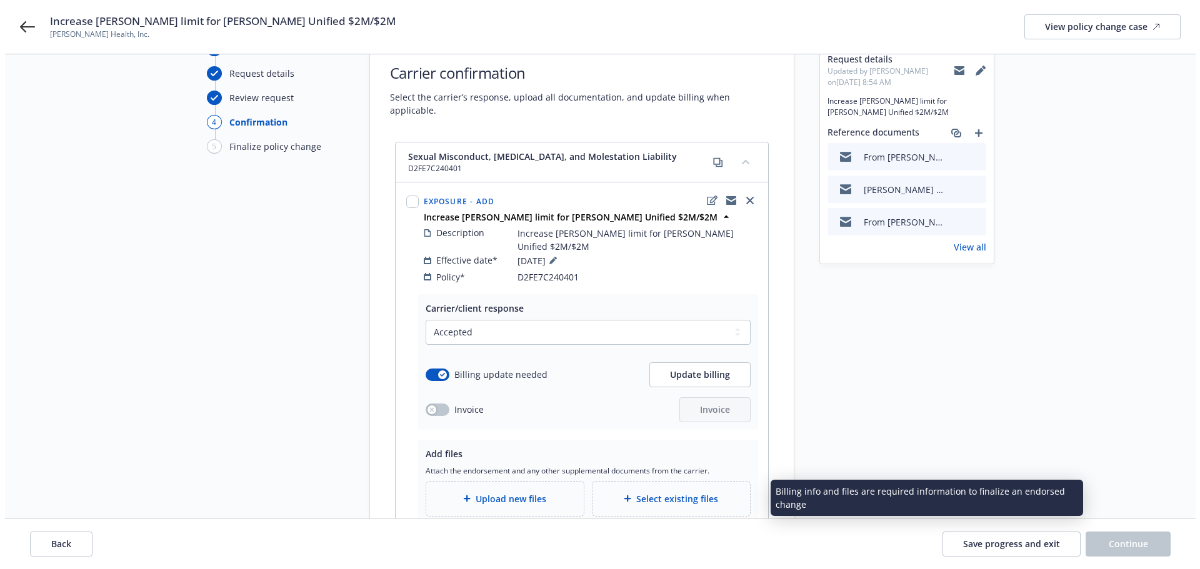
scroll to position [125, 0]
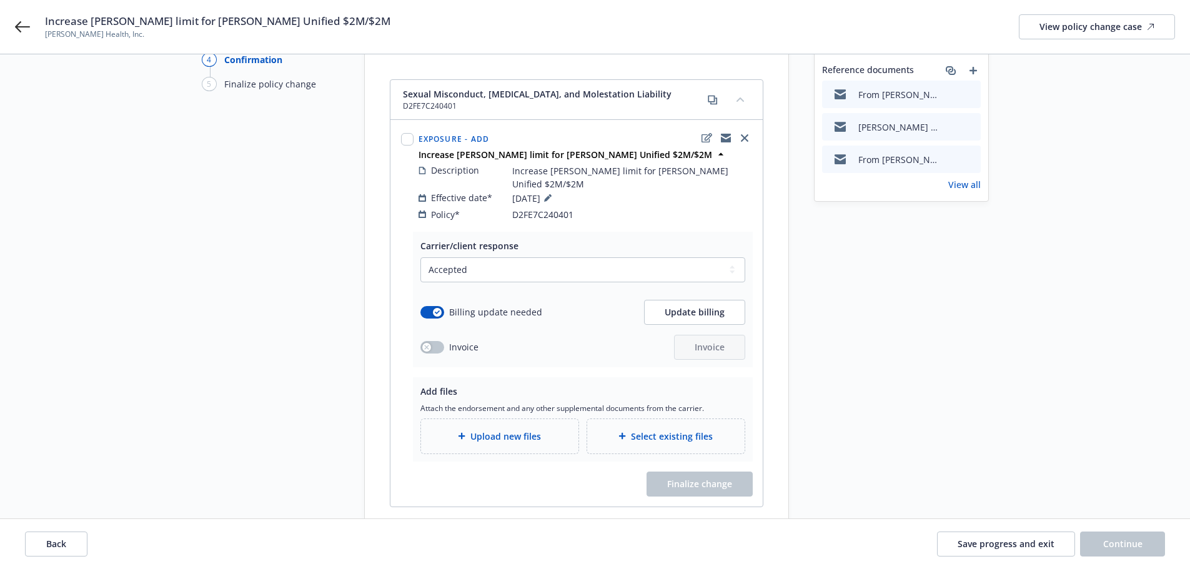
click at [485, 430] on span "Upload new files" at bounding box center [505, 436] width 71 height 13
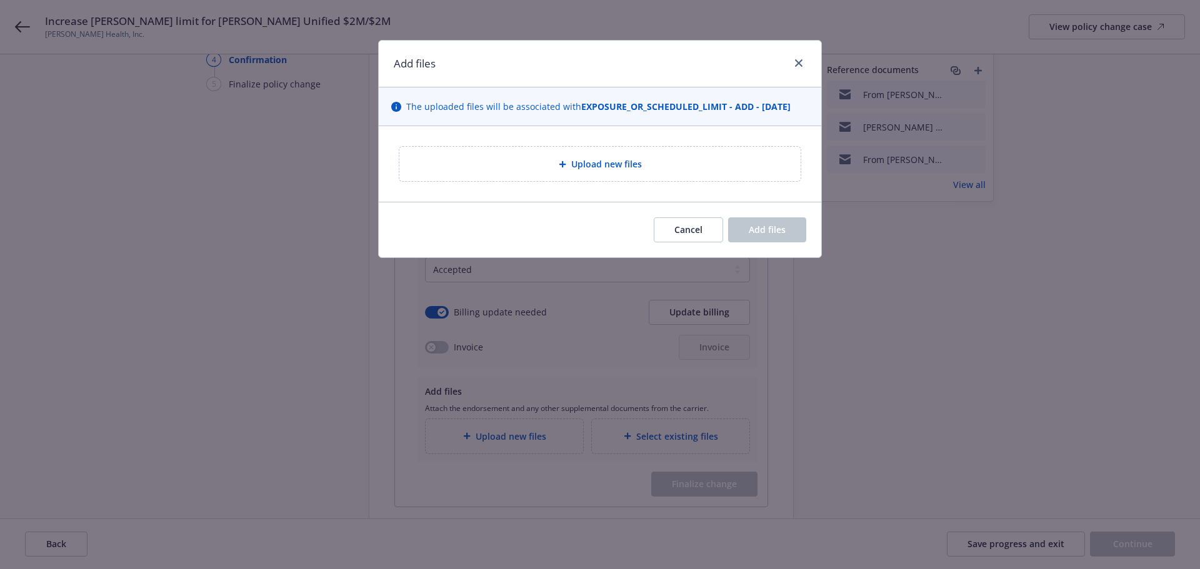
click at [587, 159] on span "Upload new files" at bounding box center [606, 163] width 71 height 13
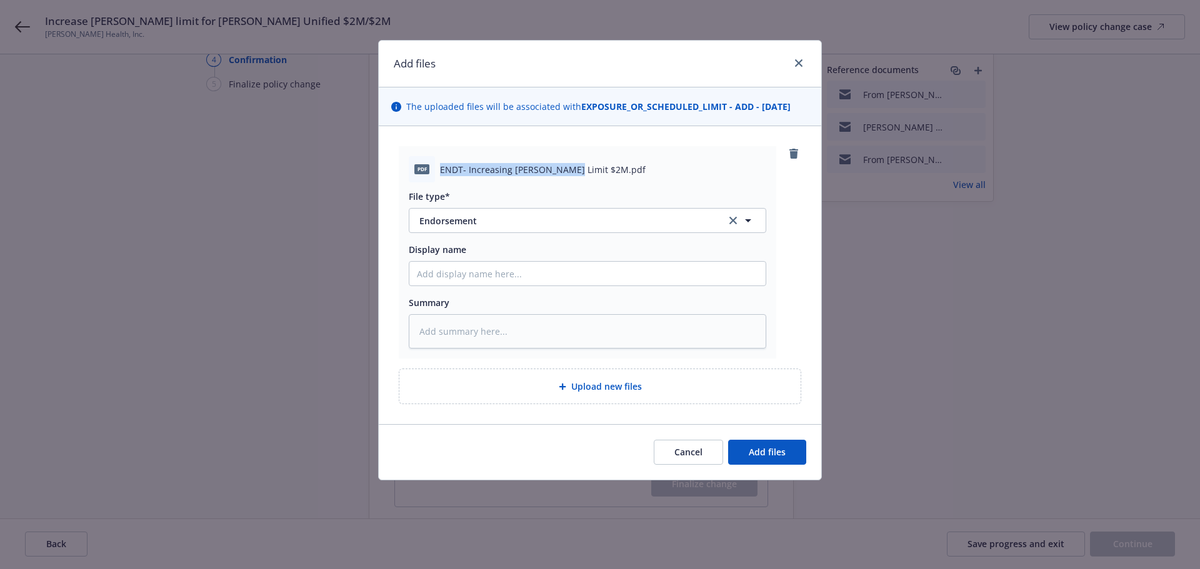
drag, startPoint x: 440, startPoint y: 169, endPoint x: 570, endPoint y: 172, distance: 130.6
click at [570, 172] on span "ENDT- Increasing SAM Limit $2M.pdf" at bounding box center [543, 169] width 206 height 13
copy span "ENDT- Increasing SAM Limit $2M"
click at [451, 275] on input "Display name" at bounding box center [587, 274] width 356 height 24
paste input "ENDT- Increasing SAM Limit $2M"
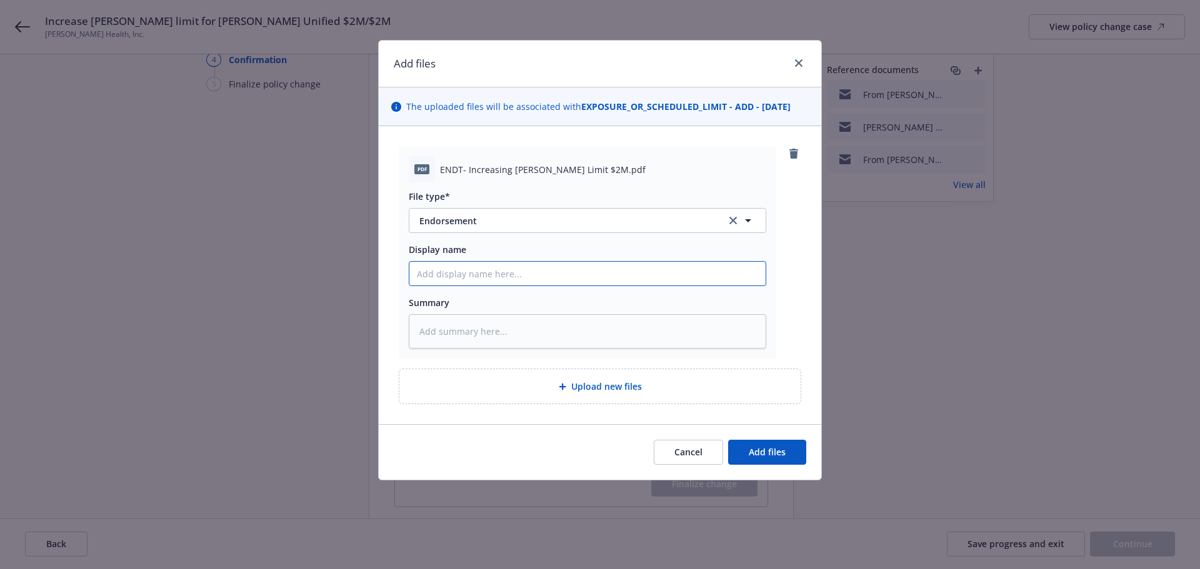
type textarea "x"
type input "ENDT- Increasing SAM Limit $2M"
click at [468, 325] on textarea at bounding box center [587, 331] width 357 height 34
paste textarea "ENDT- Increasing SAM Limit $2M"
type textarea "x"
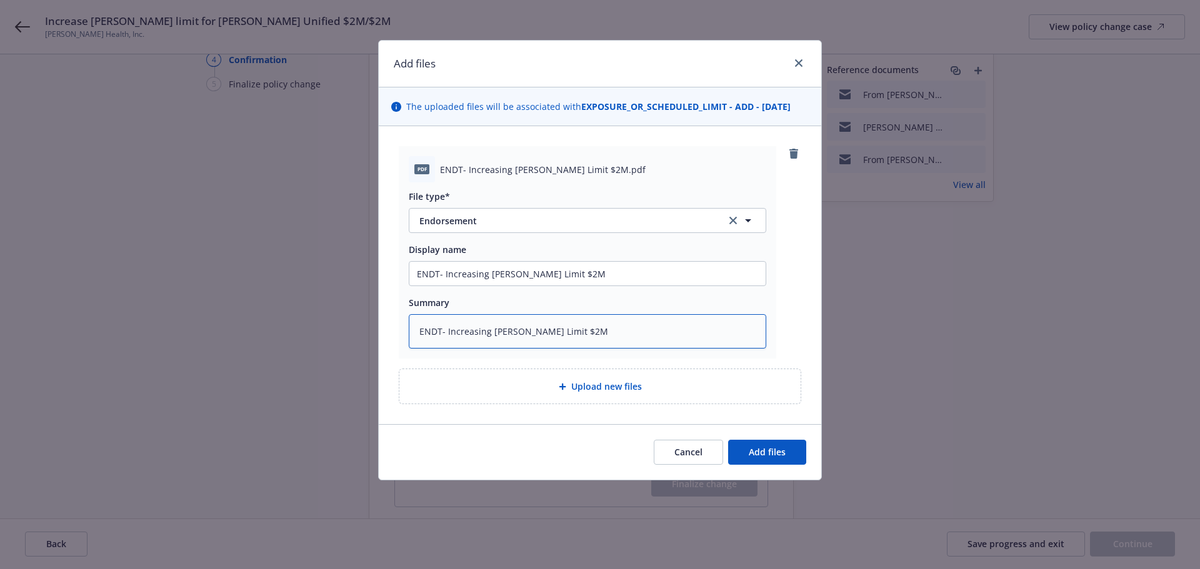
type textarea "ENDT- Increasing SAM Limit $2M"
click at [594, 390] on span "Upload new files" at bounding box center [606, 386] width 71 height 13
type textarea "x"
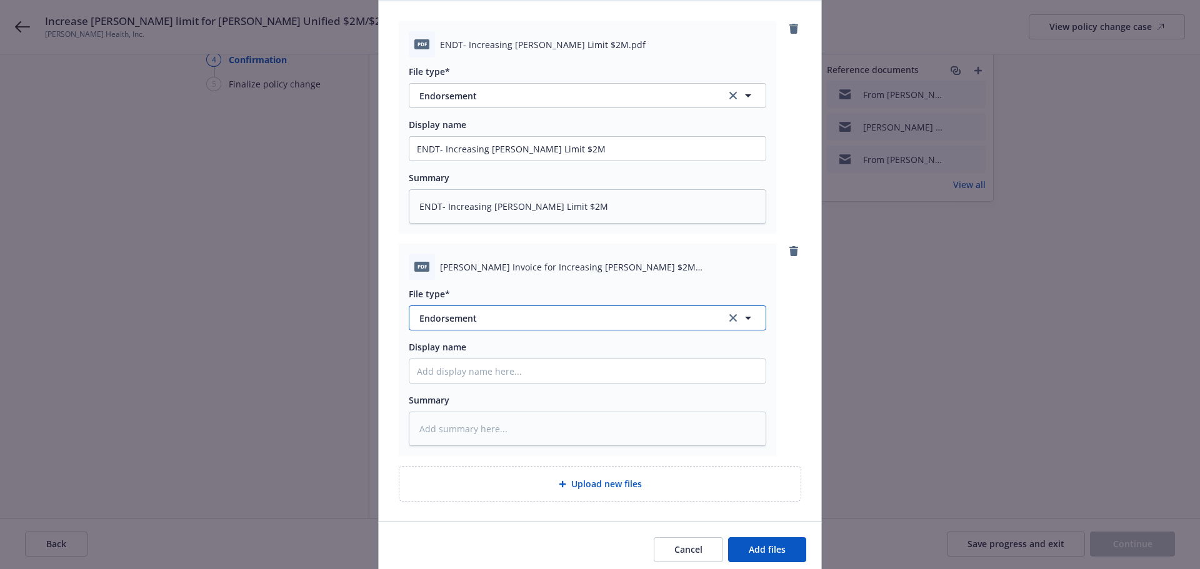
click at [497, 308] on button "Endorsement" at bounding box center [587, 318] width 357 height 25
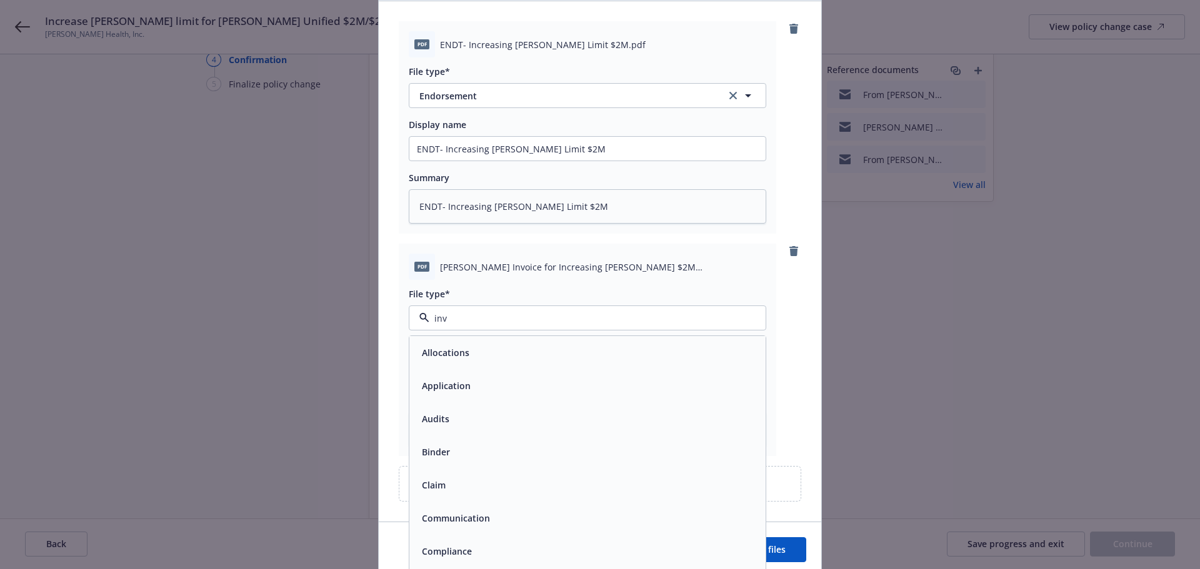
type input "invo"
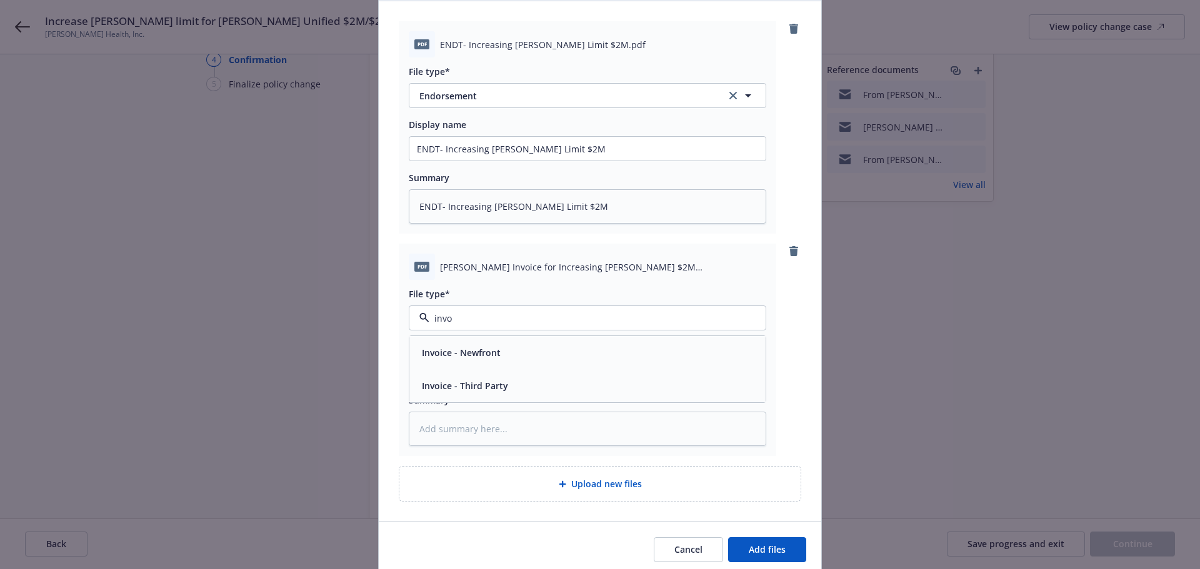
click at [484, 385] on span "Invoice - Third Party" at bounding box center [465, 385] width 86 height 13
drag, startPoint x: 435, startPoint y: 266, endPoint x: 659, endPoint y: 269, distance: 223.7
click at [659, 269] on span "Beazley Invoice for Increasing SAM $2M D2FE7C240401.pdf" at bounding box center [603, 267] width 326 height 13
copy span "Beazley Invoice for Increasing SAM $2M D2FE7C240401"
click at [435, 161] on input "Display name" at bounding box center [587, 149] width 356 height 24
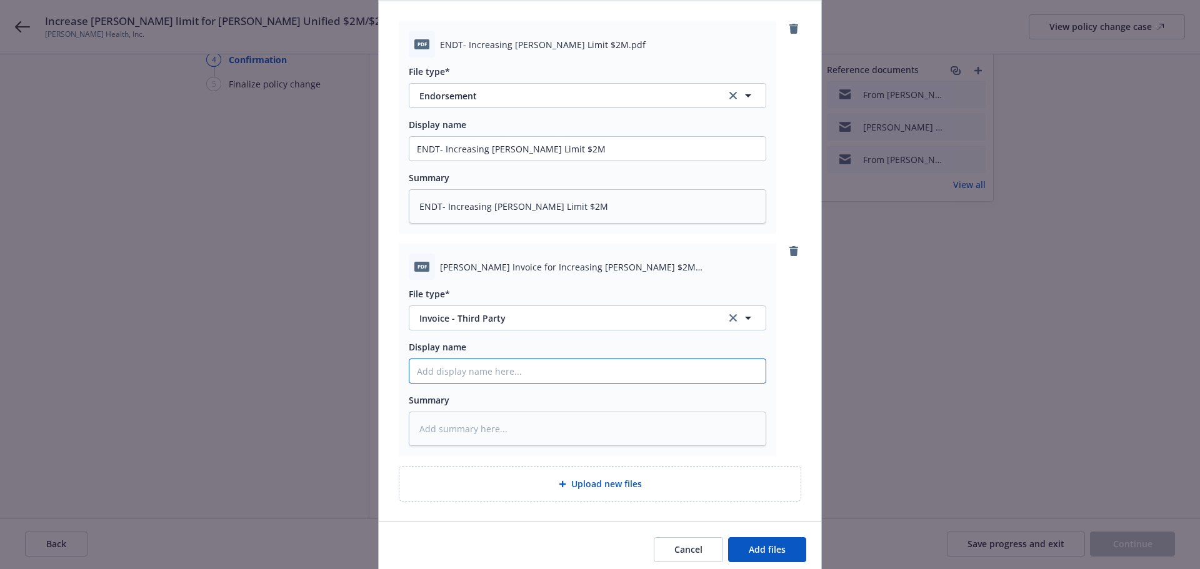
paste input "Beazley Invoice for Increasing SAM $2M D2FE7C240401"
type textarea "x"
type input "Beazley Invoice for Increasing SAM $2M D2FE7C240401"
click at [450, 435] on textarea at bounding box center [587, 429] width 357 height 34
paste textarea "Beazley Invoice for Increasing SAM $2M D2FE7C240401"
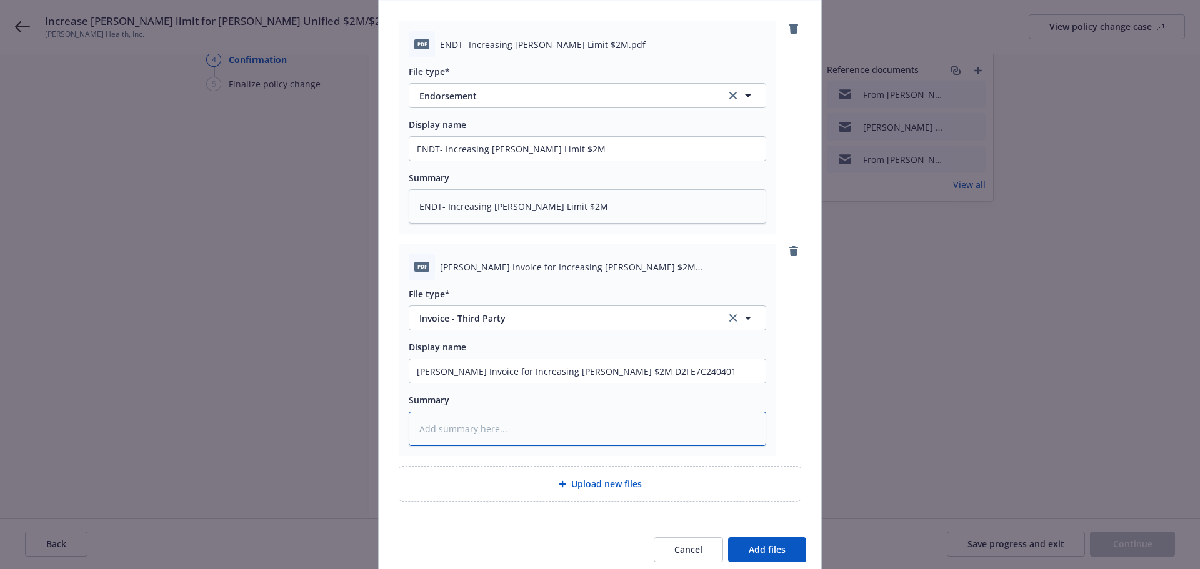
type textarea "x"
type textarea "Beazley Invoice for Increasing SAM $2M D2FE7C240401"
click at [767, 545] on span "Add files" at bounding box center [766, 550] width 37 height 12
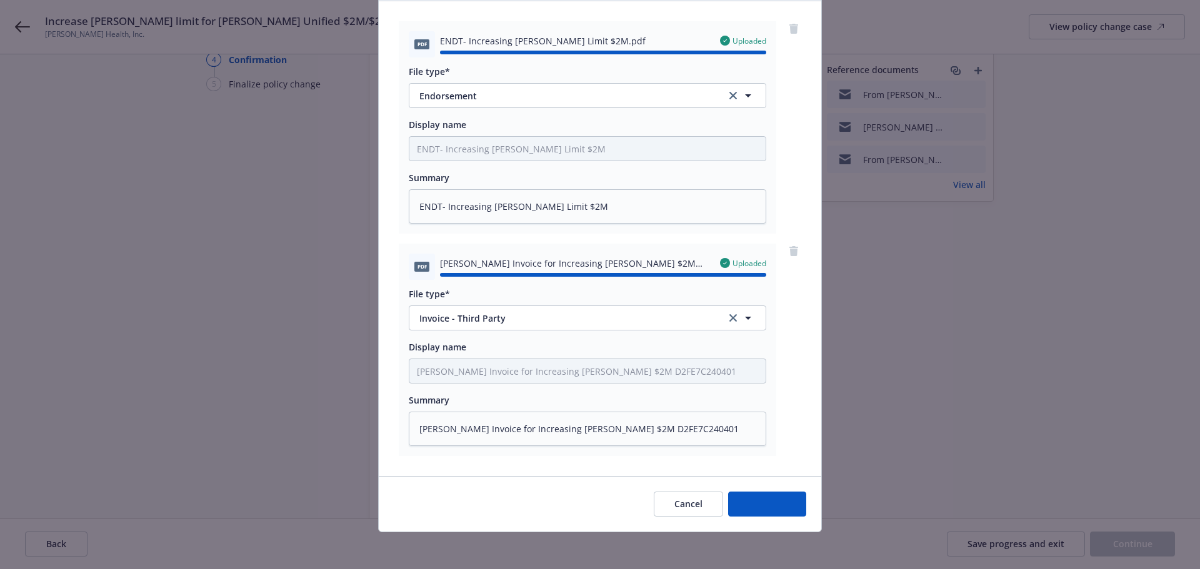
type textarea "x"
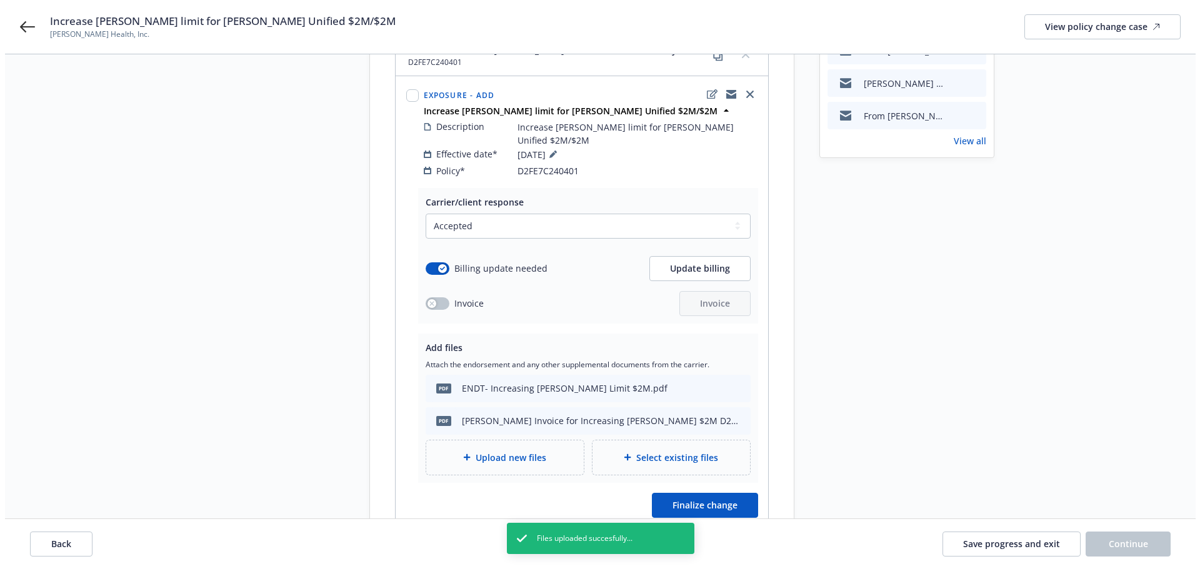
scroll to position [187, 0]
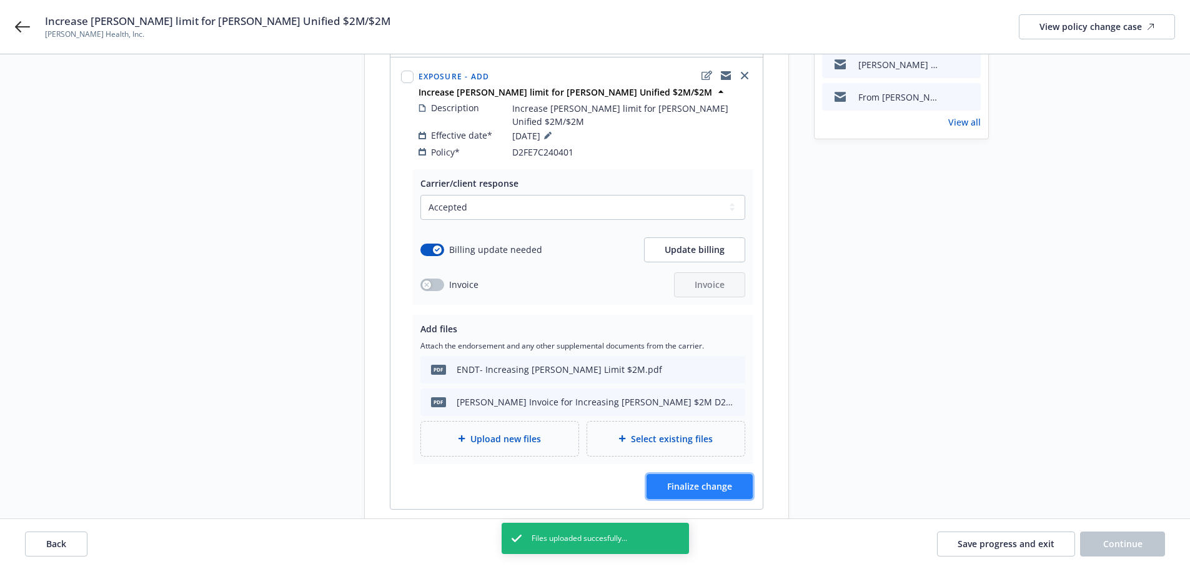
click at [699, 480] on span "Finalize change" at bounding box center [699, 486] width 65 height 12
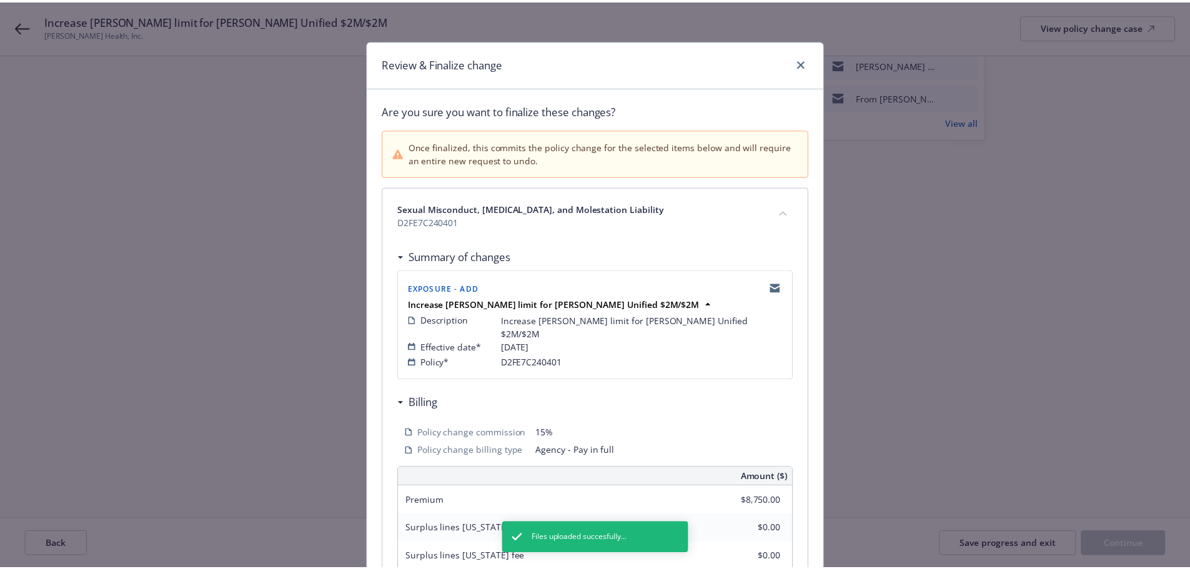
scroll to position [276, 0]
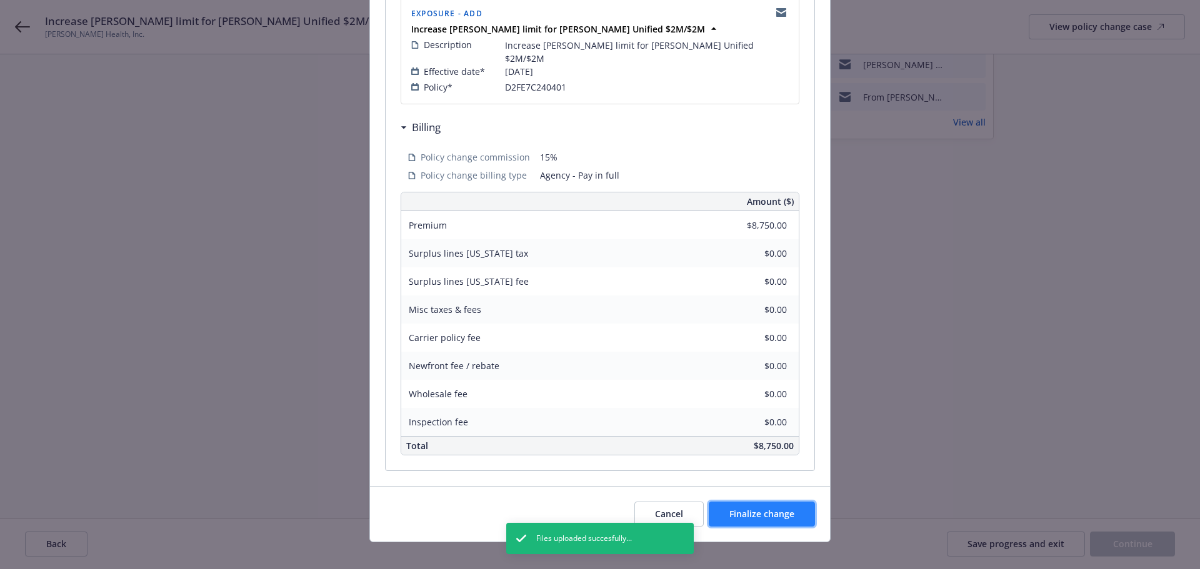
click at [760, 508] on span "Finalize change" at bounding box center [761, 514] width 65 height 12
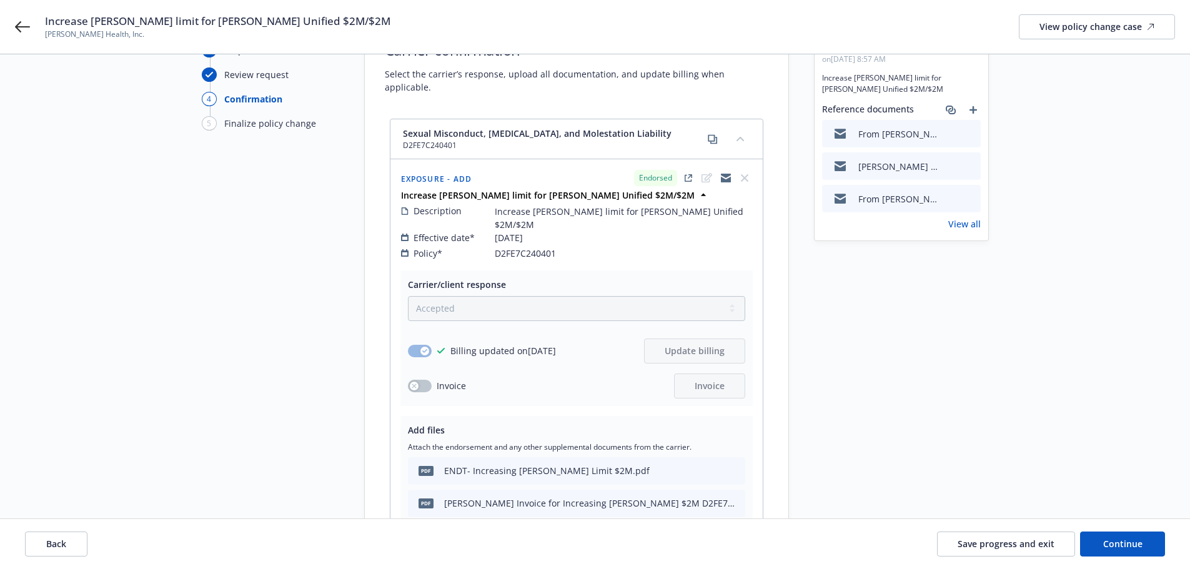
scroll to position [107, 0]
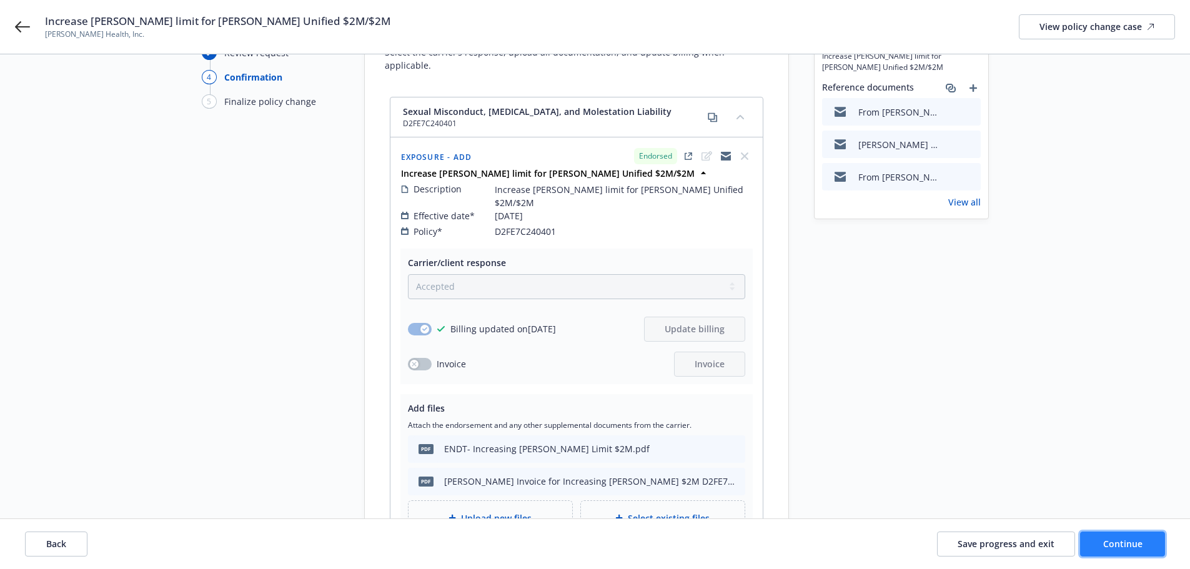
click at [1141, 549] on span "Continue" at bounding box center [1122, 544] width 39 height 12
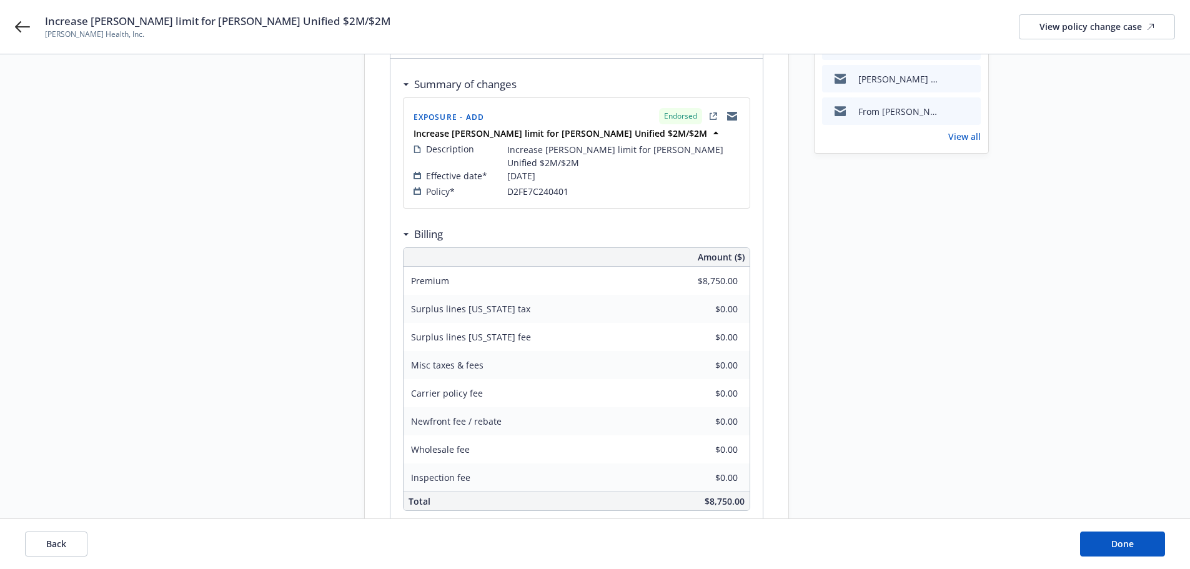
scroll to position [232, 0]
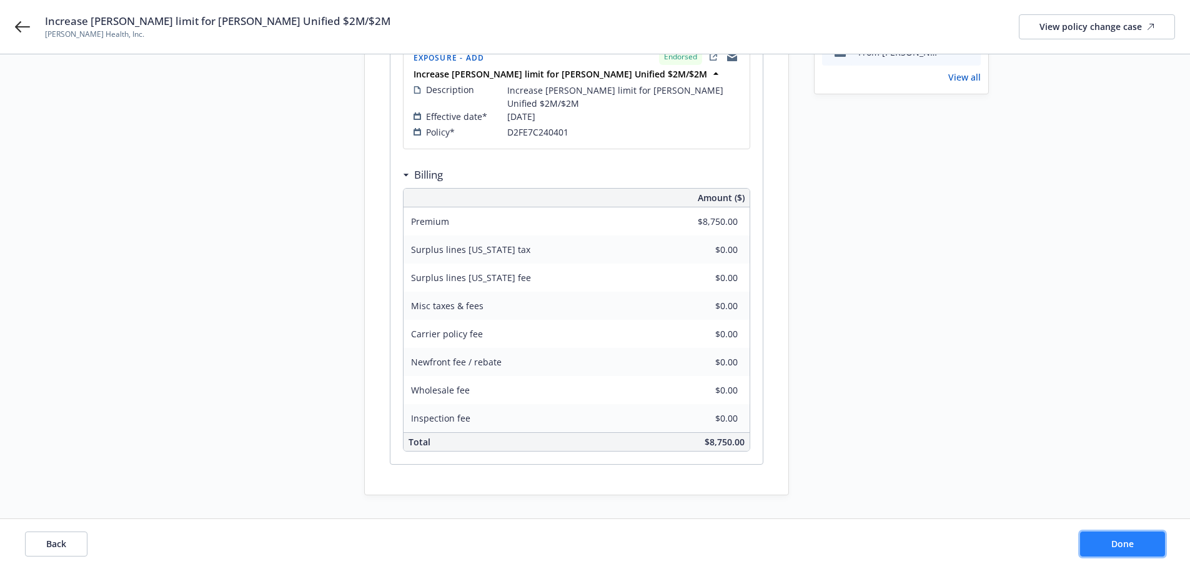
click at [1115, 545] on span "Done" at bounding box center [1122, 544] width 22 height 12
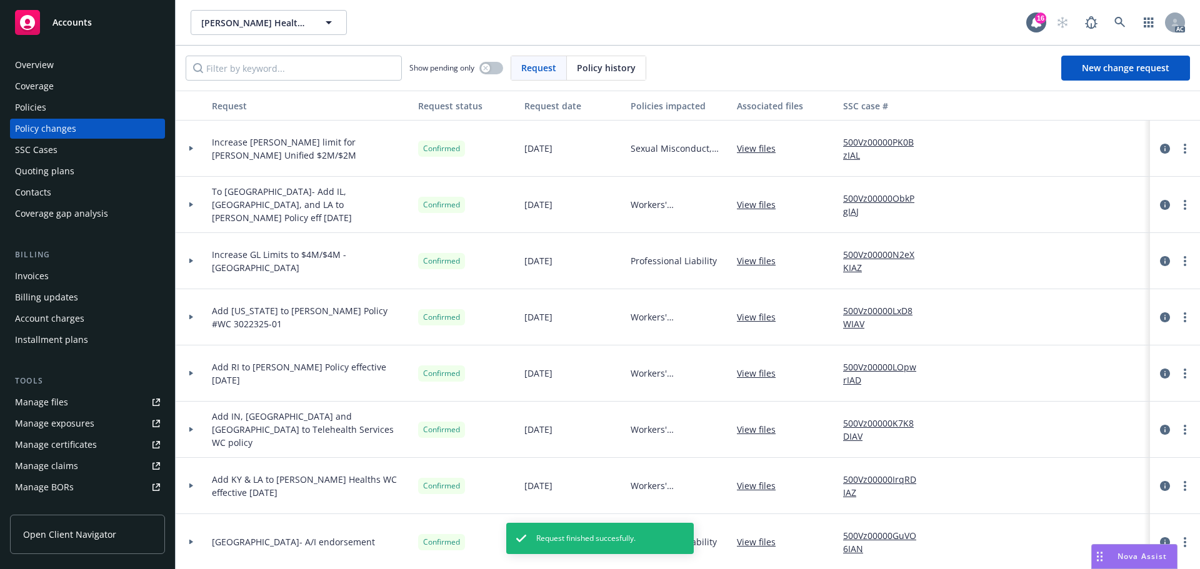
click at [32, 279] on div "Invoices" at bounding box center [32, 276] width 34 height 20
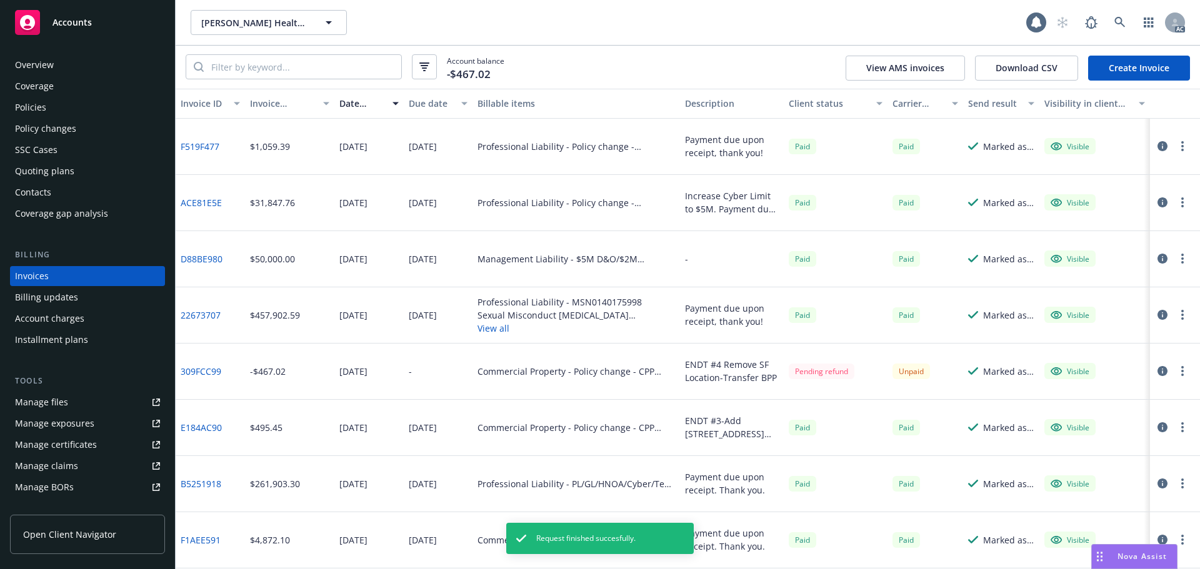
click at [1125, 66] on link "Create Invoice" at bounding box center [1139, 68] width 102 height 25
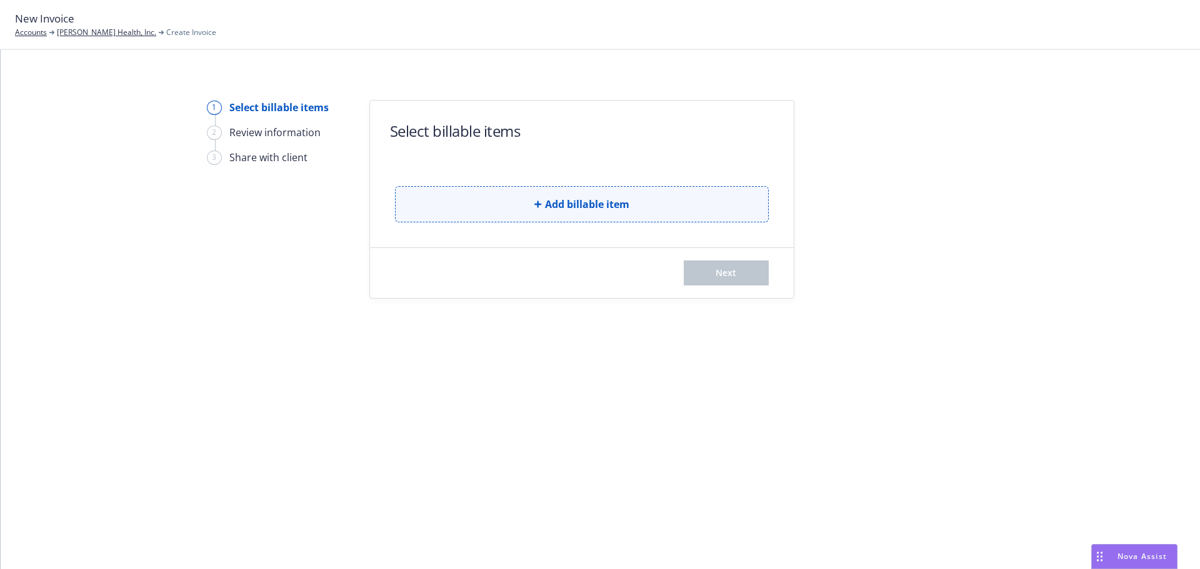
click at [602, 199] on span "Add billable item" at bounding box center [587, 204] width 84 height 15
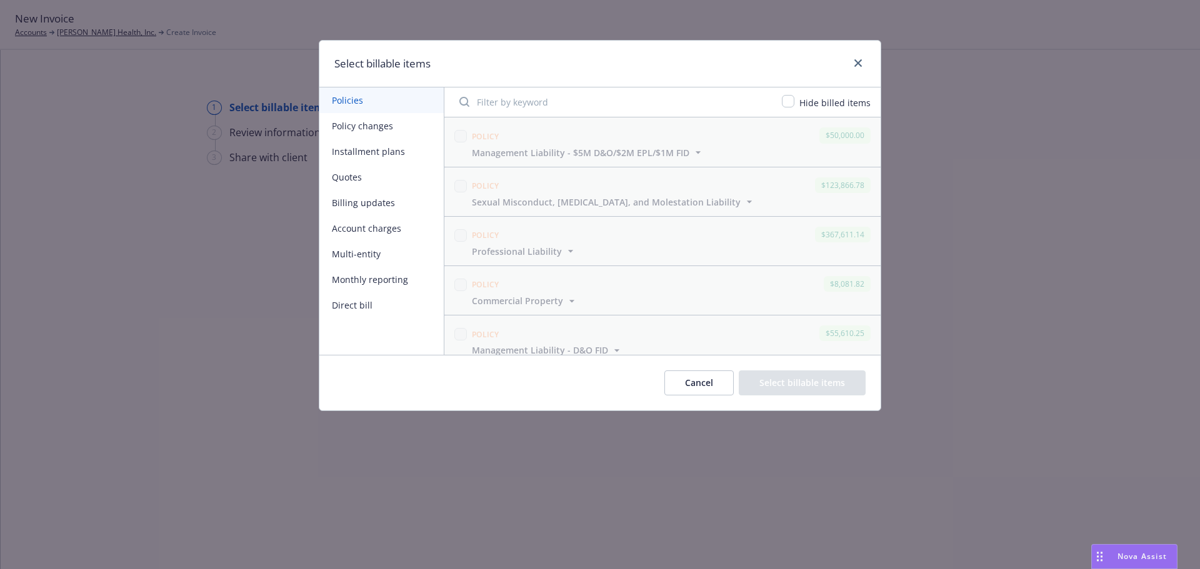
click at [354, 124] on button "Policy changes" at bounding box center [381, 126] width 124 height 26
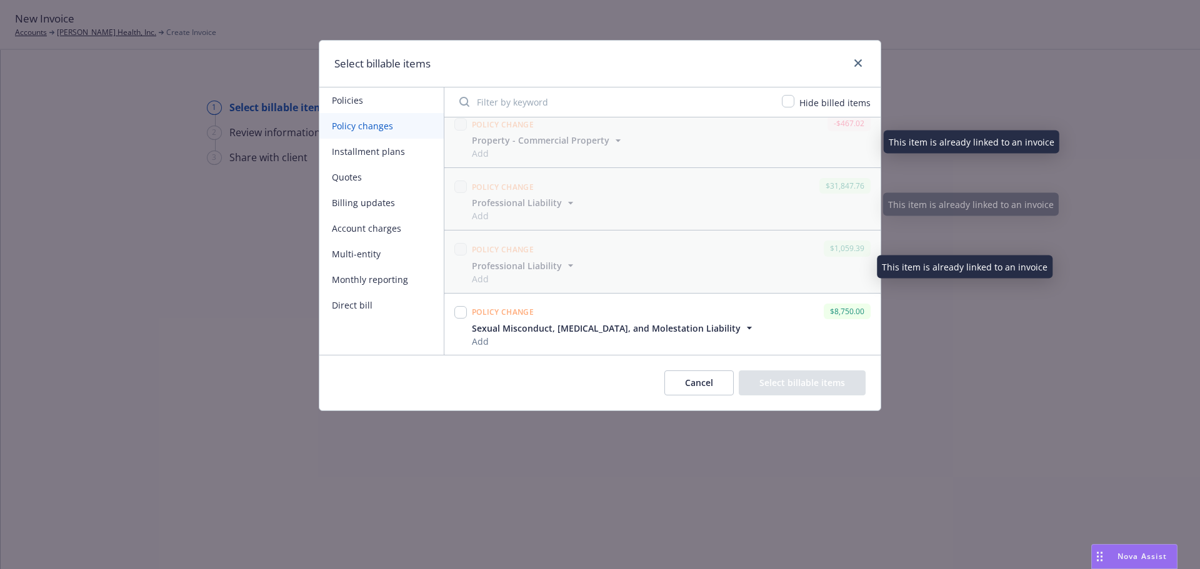
scroll to position [326, 0]
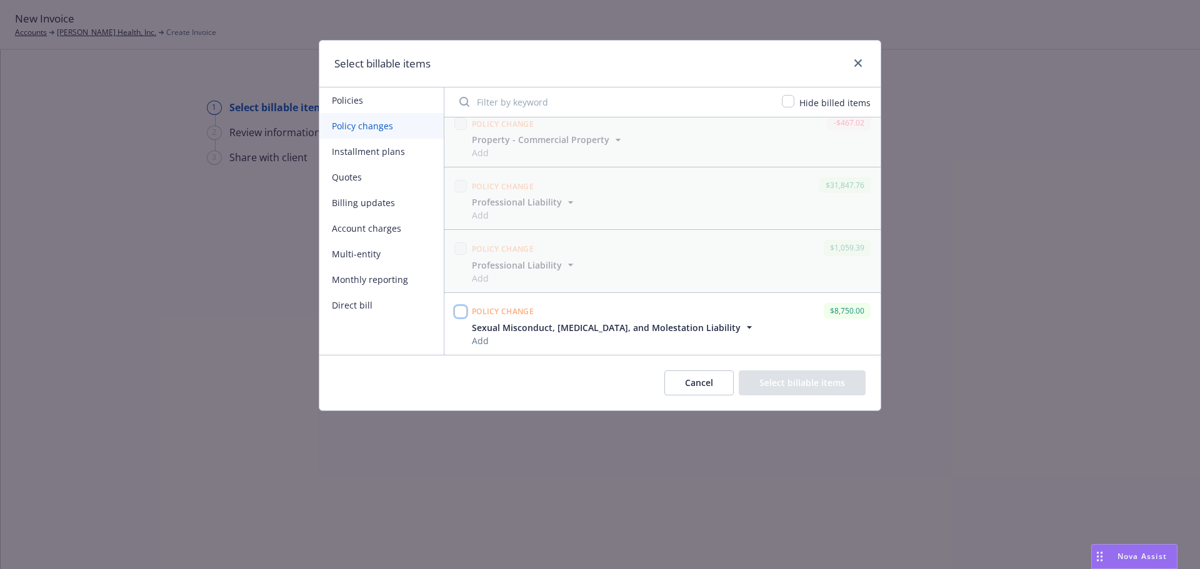
click at [459, 312] on input "checkbox" at bounding box center [460, 312] width 12 height 12
checkbox input "true"
click at [808, 384] on button "Select billable items" at bounding box center [801, 382] width 127 height 25
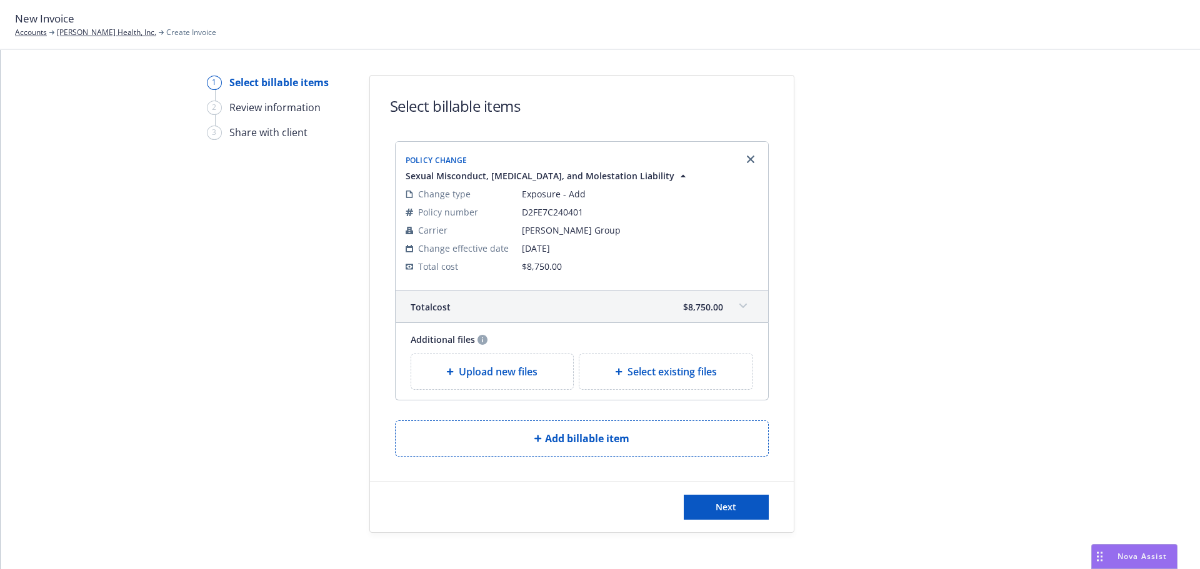
scroll to position [39, 0]
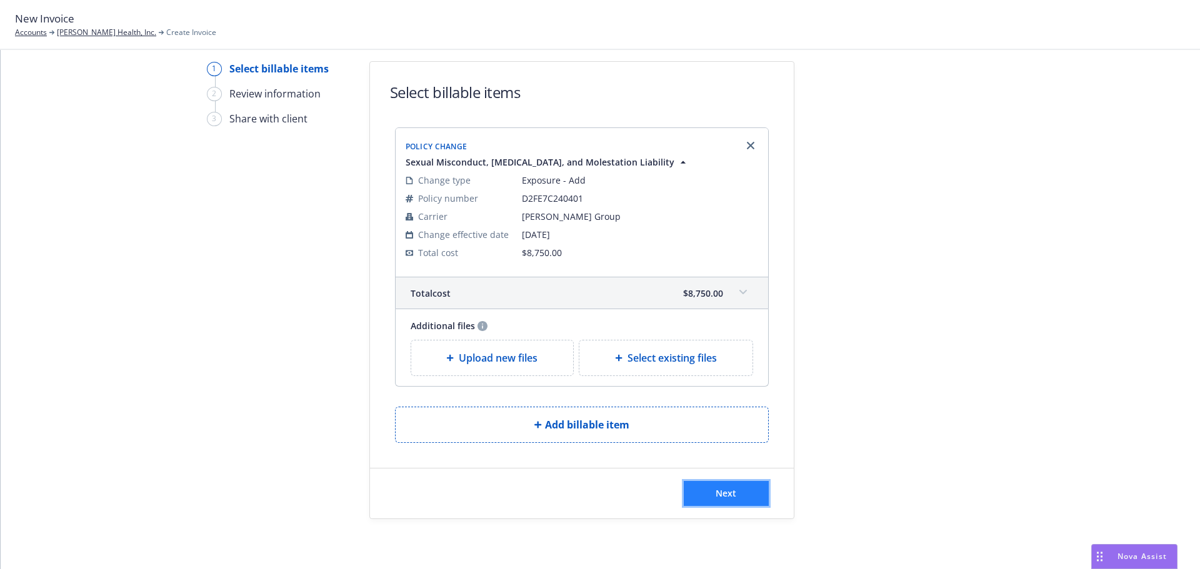
click at [722, 492] on span "Next" at bounding box center [725, 493] width 21 height 12
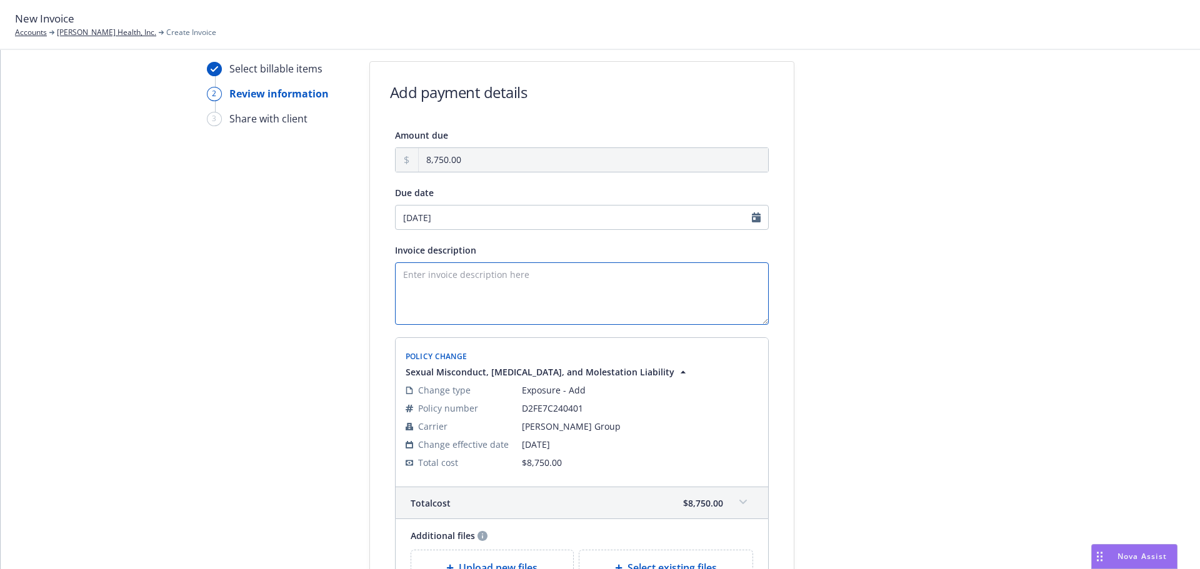
click at [460, 284] on textarea "Invoice description" at bounding box center [582, 293] width 374 height 62
click at [398, 274] on textarea "Increase SAM Limits to $2M. Payment due upon receipt, thank you!" at bounding box center [582, 293] width 374 height 62
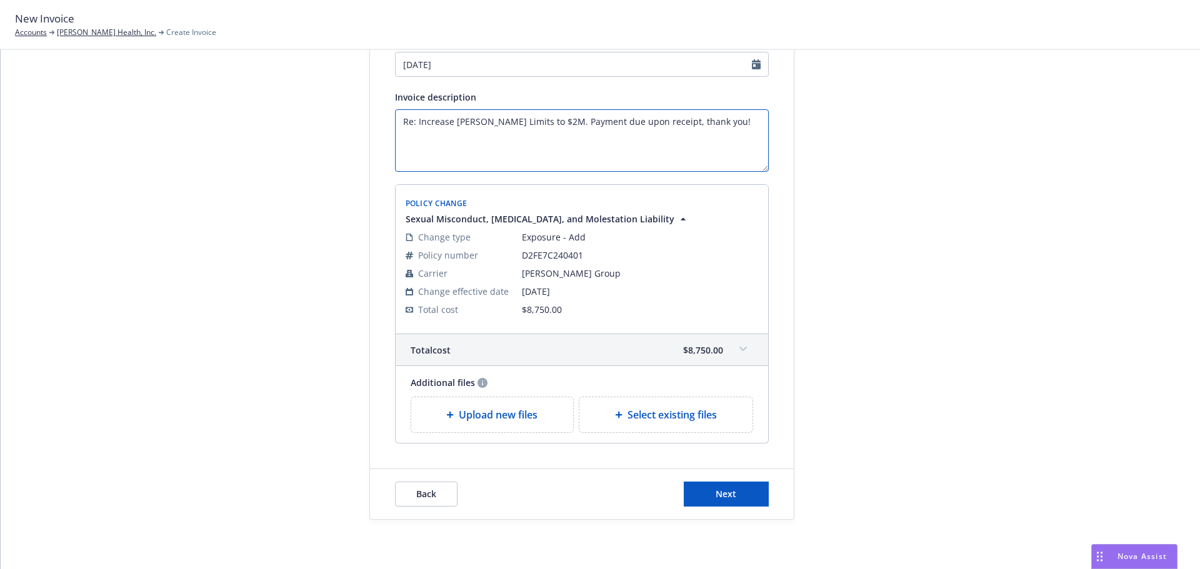
scroll to position [192, 0]
type textarea "Re: Increase [PERSON_NAME] Limits to $2M. Payment due upon receipt, thank you!"
click at [722, 492] on span "Next" at bounding box center [725, 493] width 21 height 12
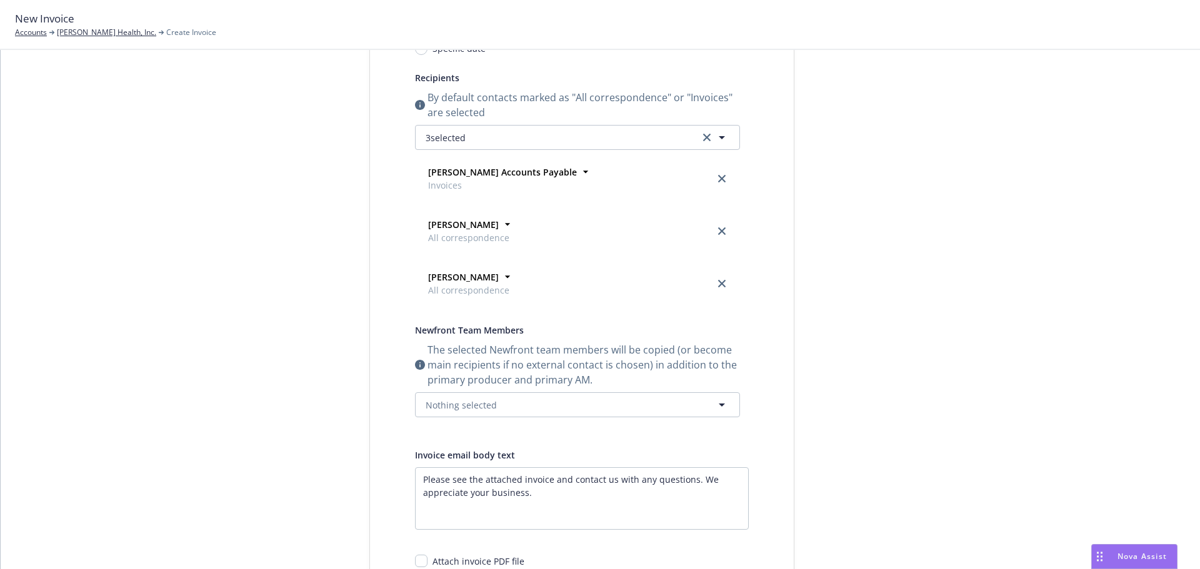
scroll to position [67, 0]
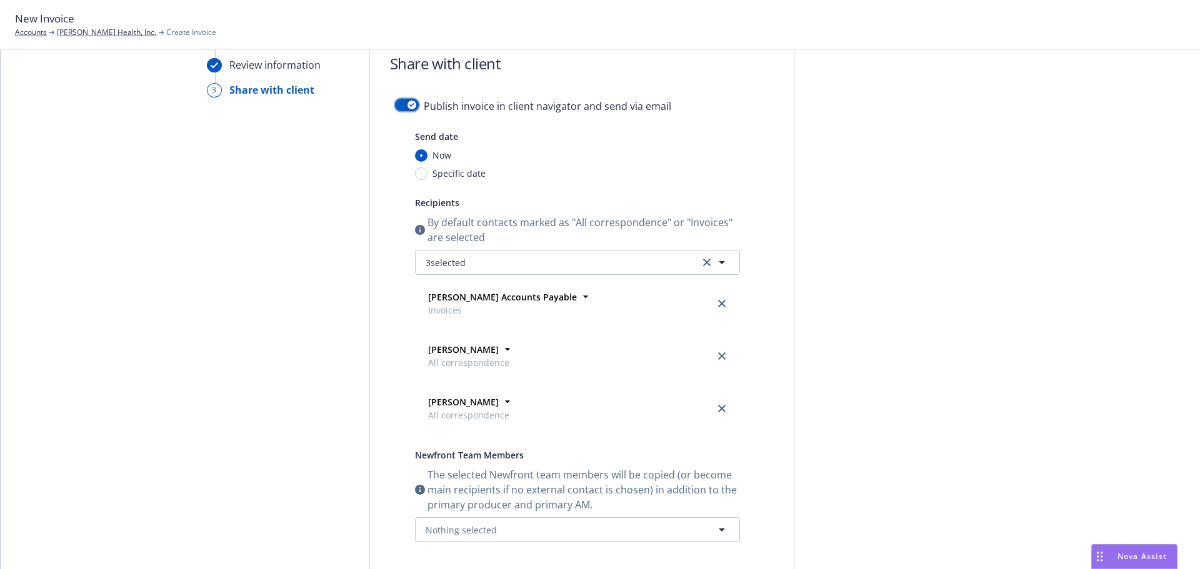
click at [395, 106] on button "button" at bounding box center [407, 105] width 24 height 12
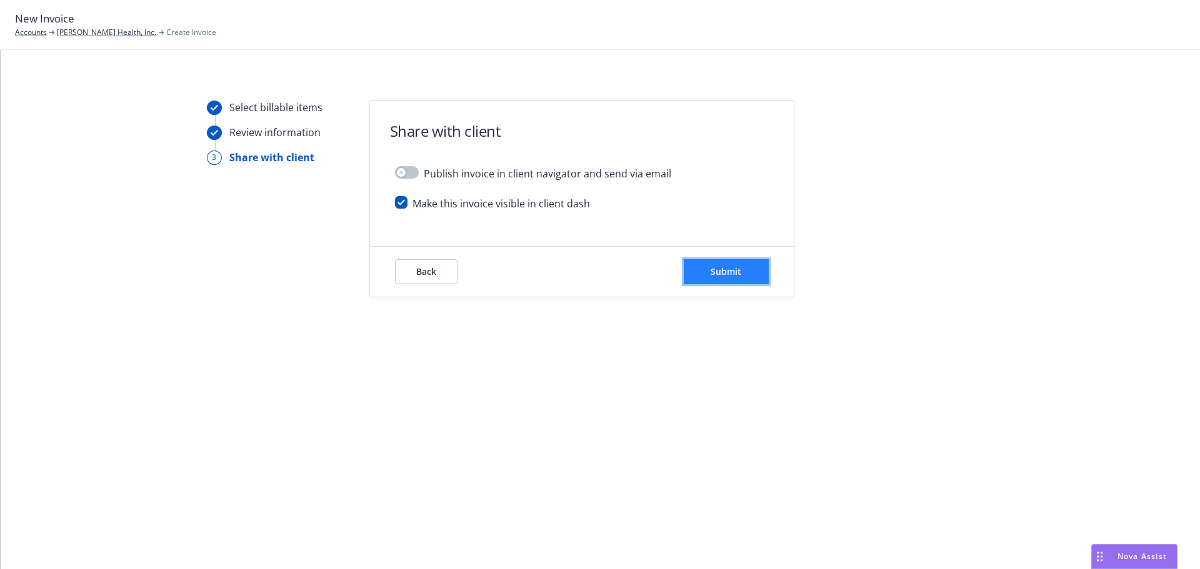
click at [721, 277] on button "Submit" at bounding box center [726, 271] width 85 height 25
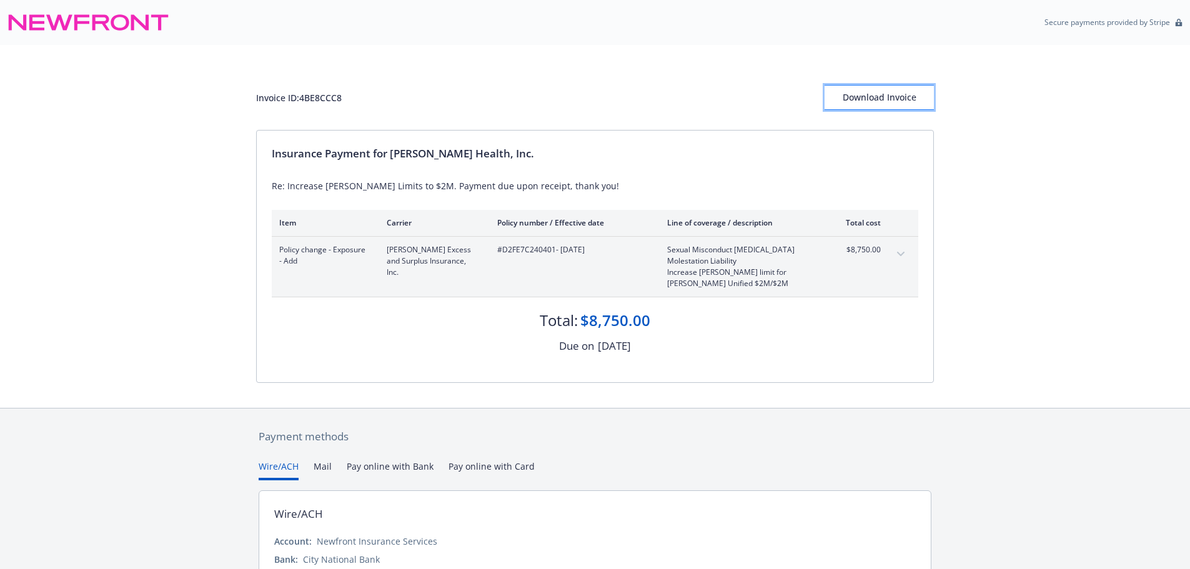
click at [885, 96] on div "Download Invoice" at bounding box center [879, 98] width 109 height 24
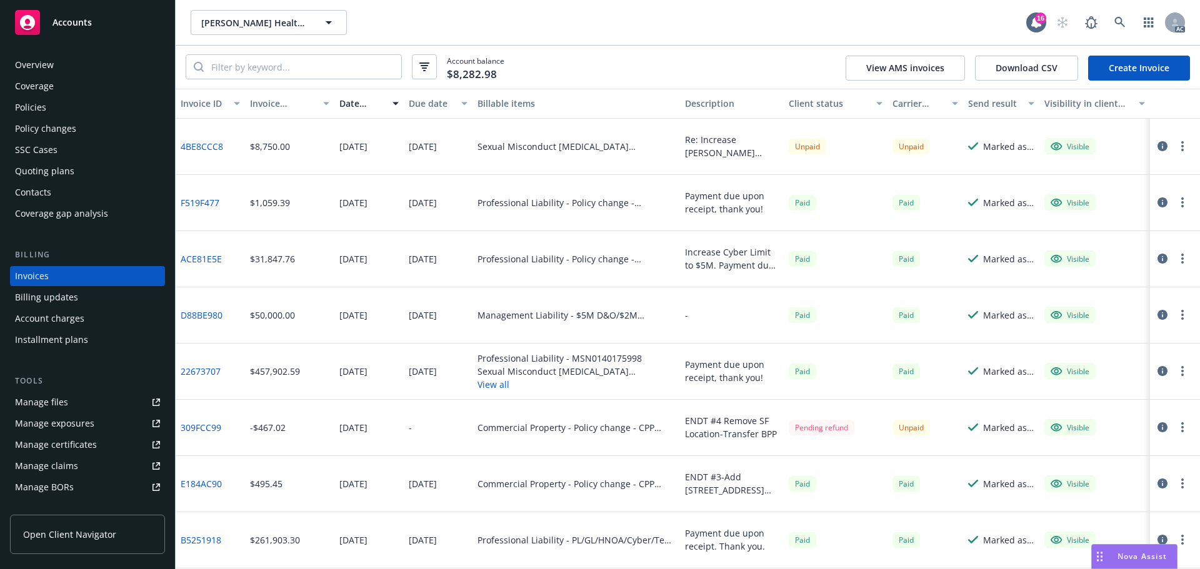
drag, startPoint x: 51, startPoint y: 101, endPoint x: 110, endPoint y: 109, distance: 59.8
click at [50, 101] on div "Policies" at bounding box center [87, 107] width 145 height 20
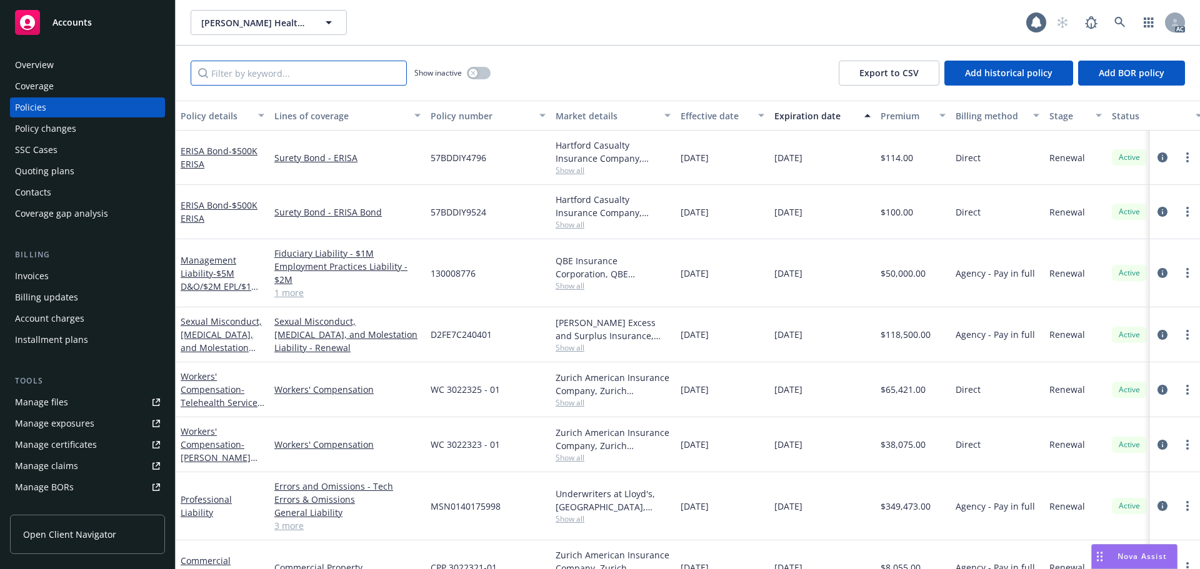
click at [286, 75] on input "Filter by keyword..." at bounding box center [299, 73] width 216 height 25
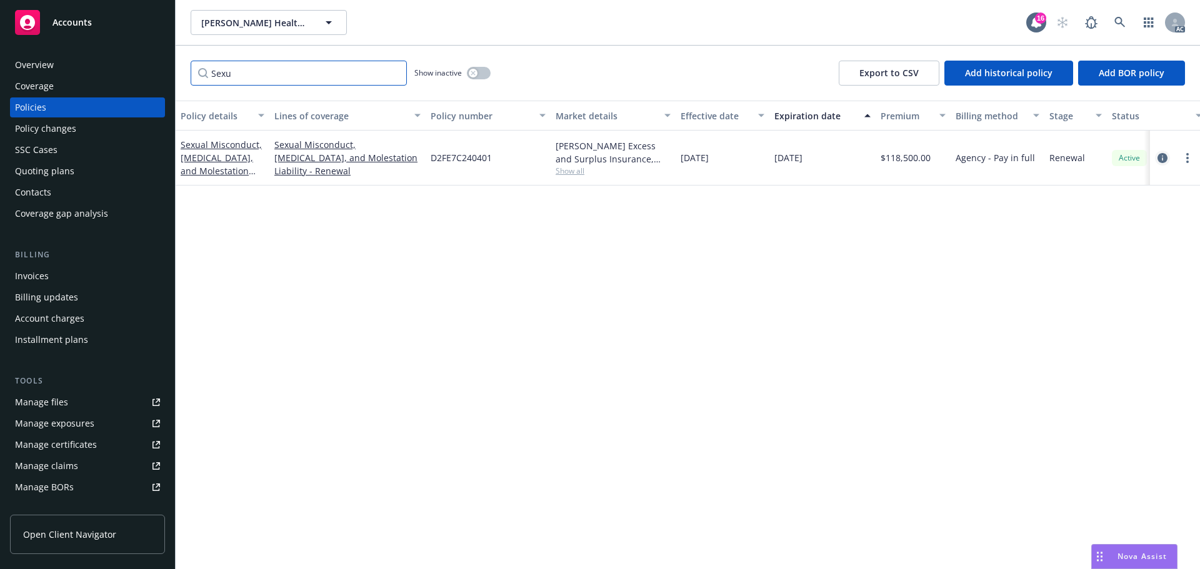
type input "Sexu"
click at [1163, 158] on icon "circleInformation" at bounding box center [1162, 158] width 10 height 10
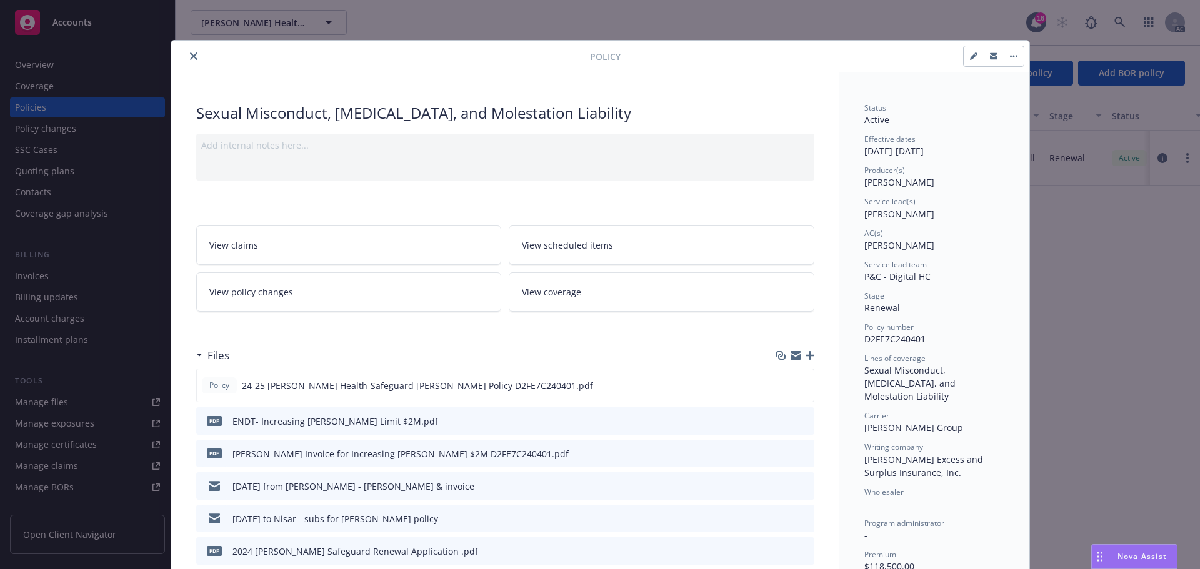
click at [192, 53] on icon "close" at bounding box center [193, 55] width 7 height 7
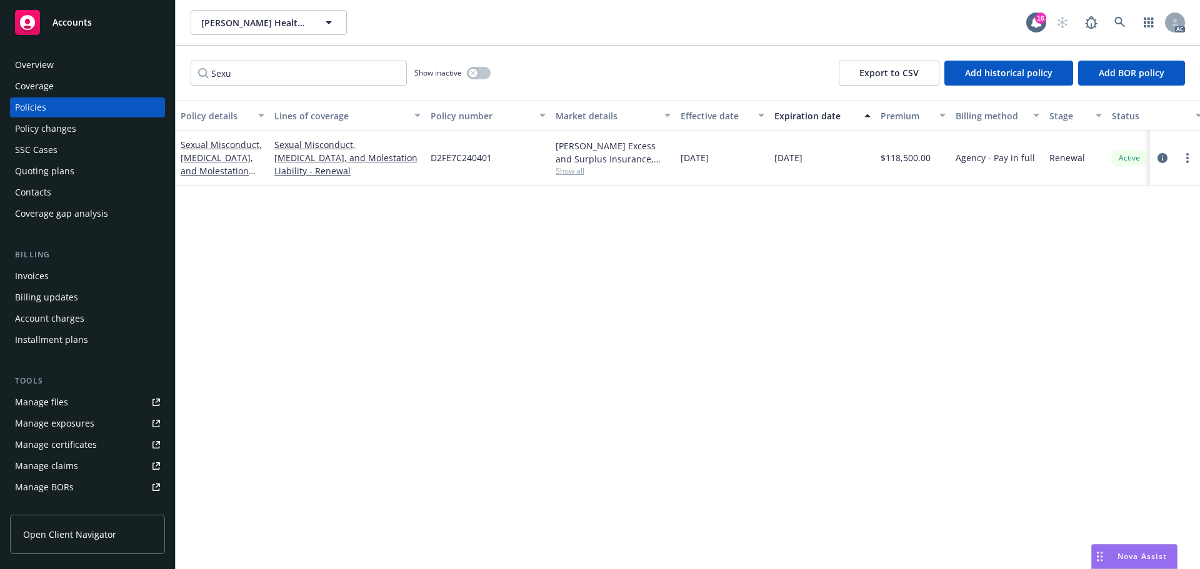
click at [79, 17] on span "Accounts" at bounding box center [71, 22] width 39 height 10
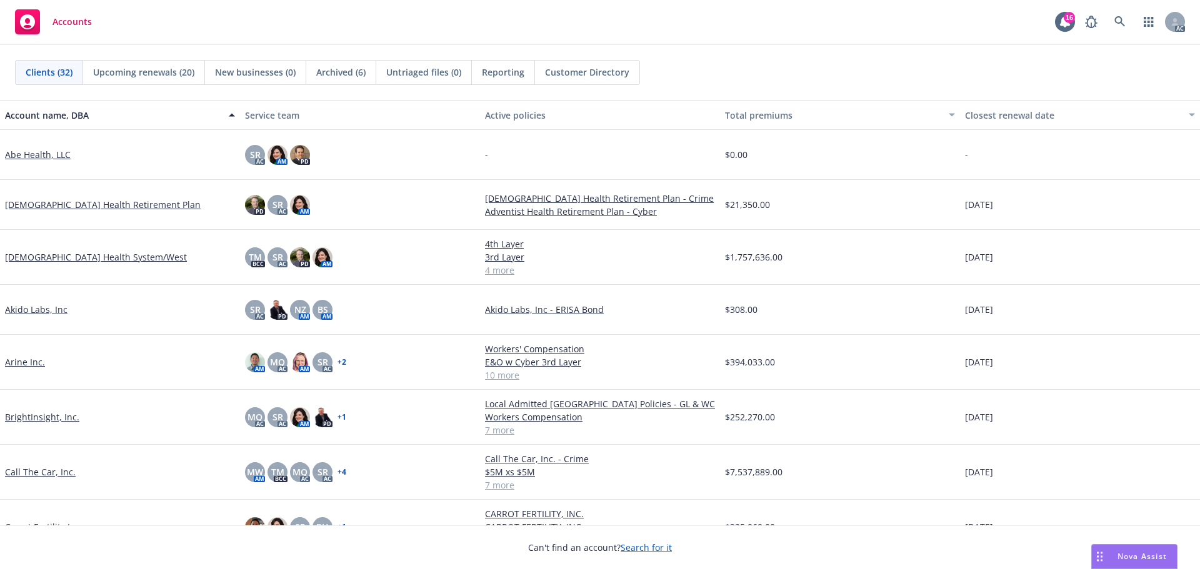
click at [49, 473] on link "Call The Car, Inc." at bounding box center [40, 471] width 71 height 13
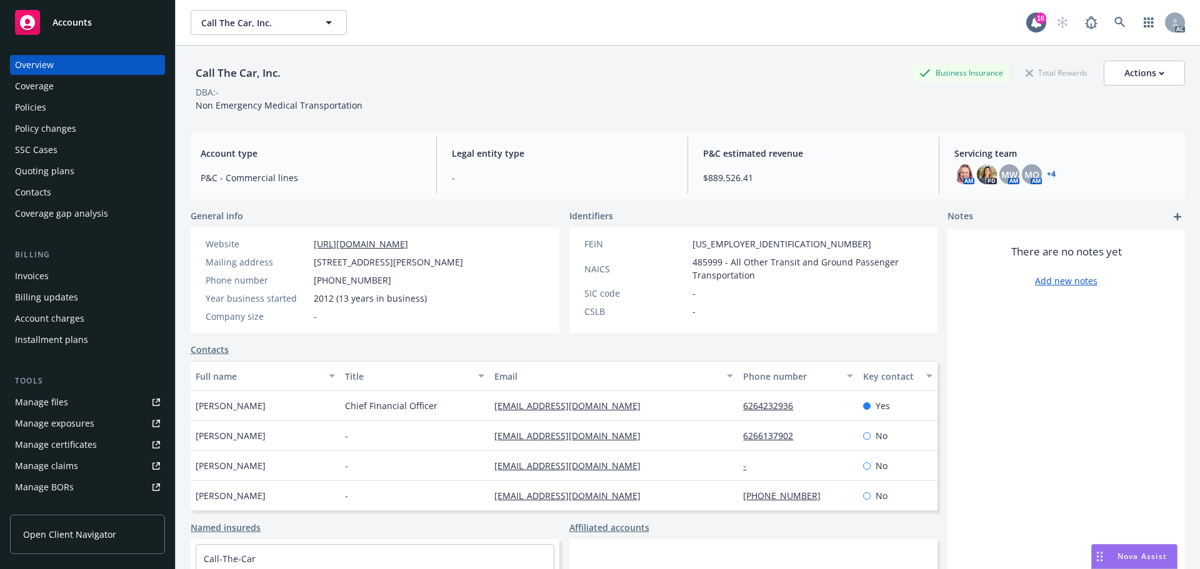
click at [71, 404] on link "Manage files" at bounding box center [87, 402] width 155 height 20
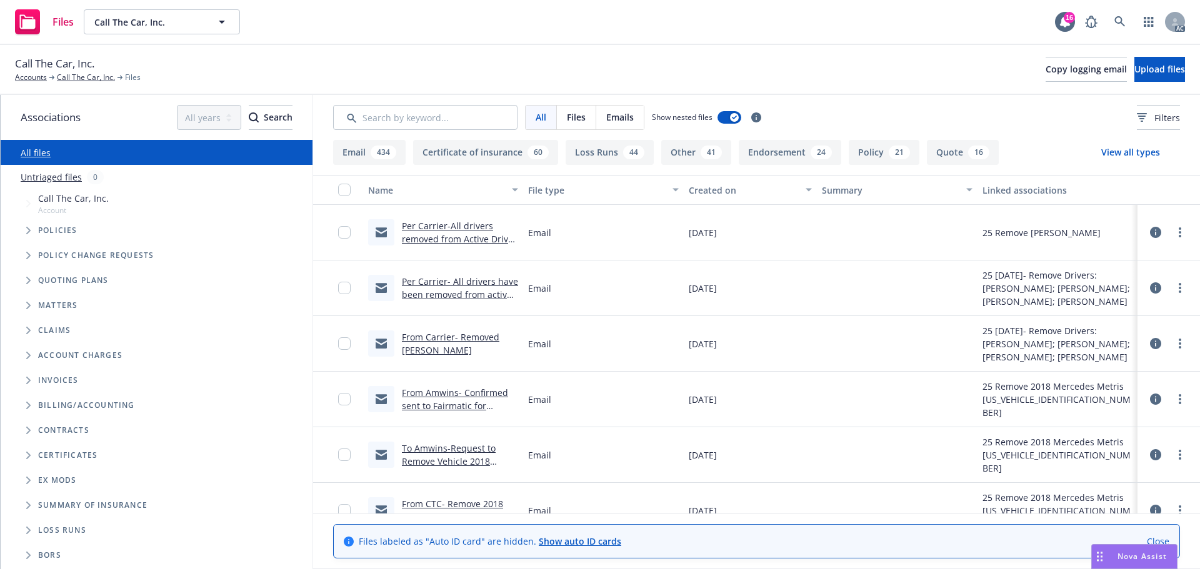
click at [27, 529] on icon "Folder Tree Example" at bounding box center [28, 530] width 4 height 7
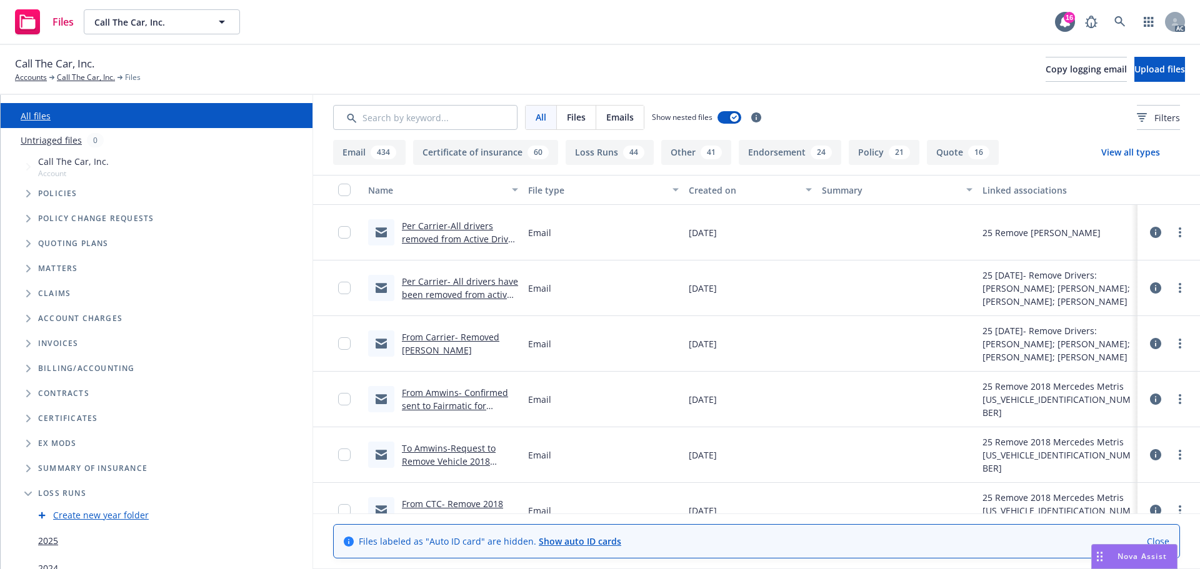
scroll to position [77, 0]
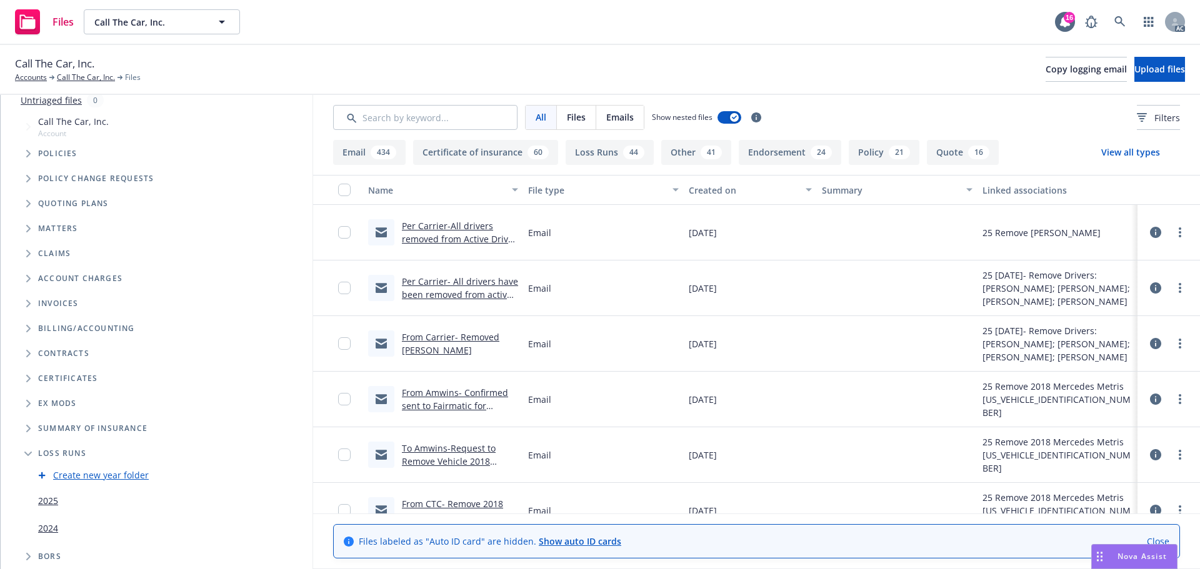
click at [50, 500] on link "2025" at bounding box center [48, 500] width 20 height 13
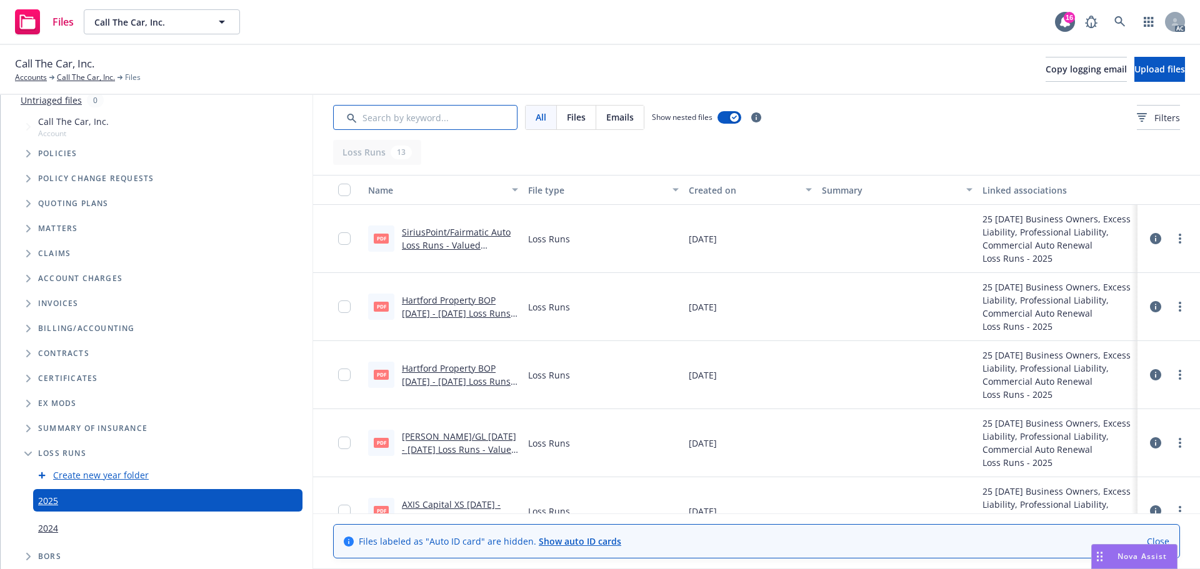
click at [430, 116] on input "Search by keyword..." at bounding box center [425, 117] width 184 height 25
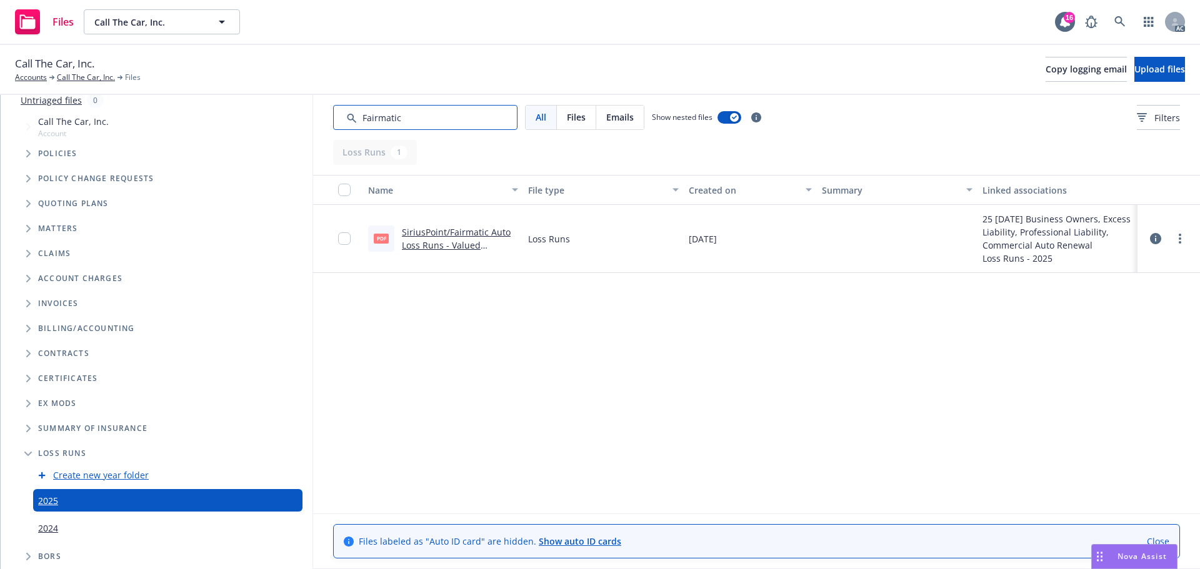
type input "Fairmatic"
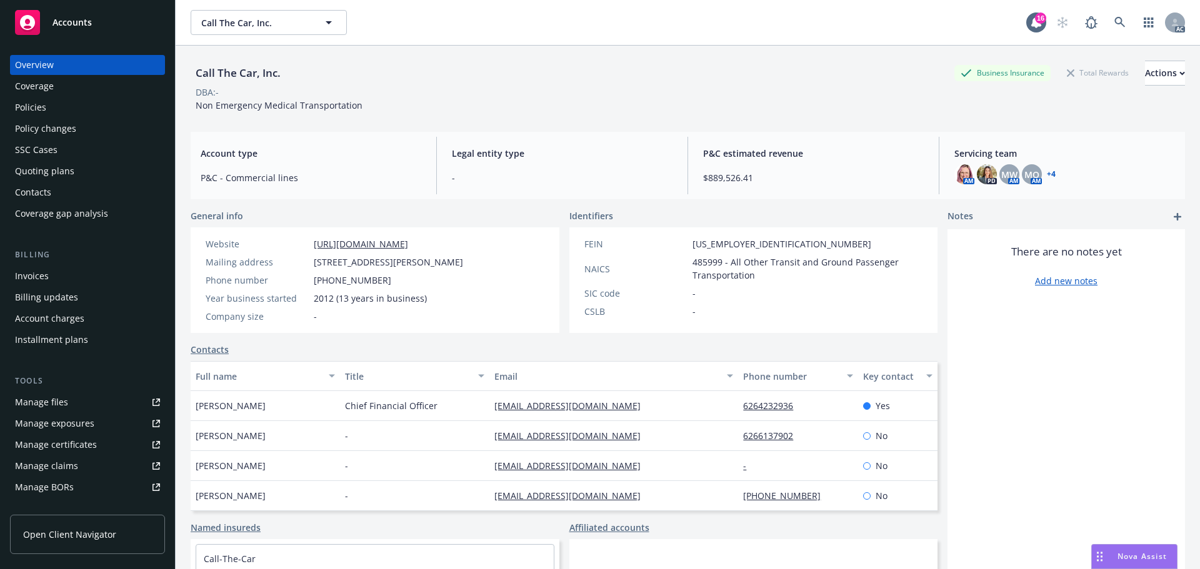
click at [72, 23] on span "Accounts" at bounding box center [71, 22] width 39 height 10
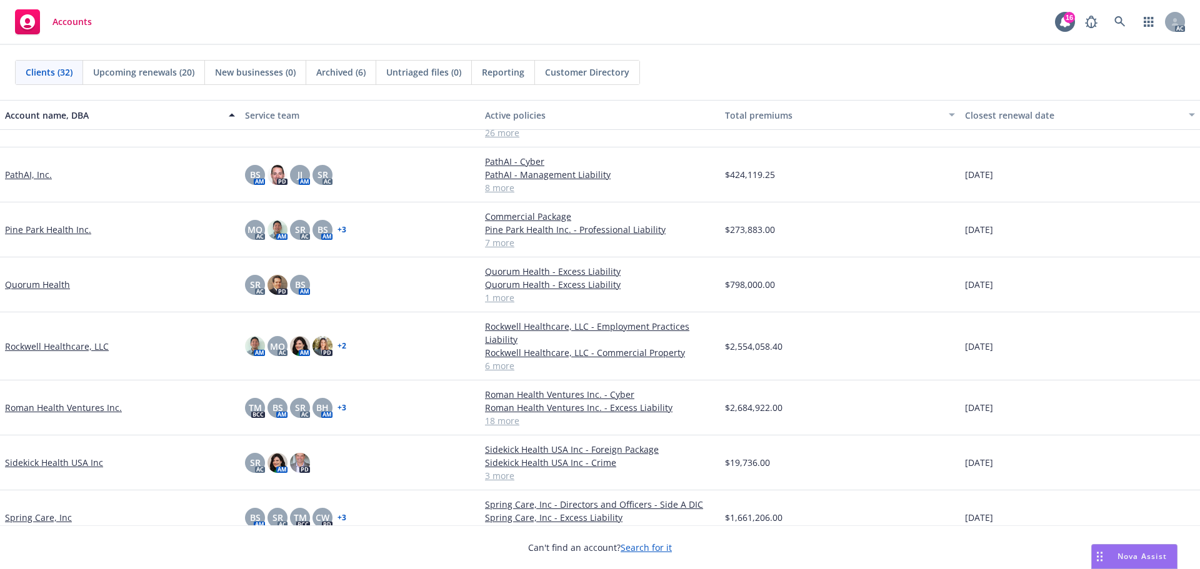
scroll to position [1000, 0]
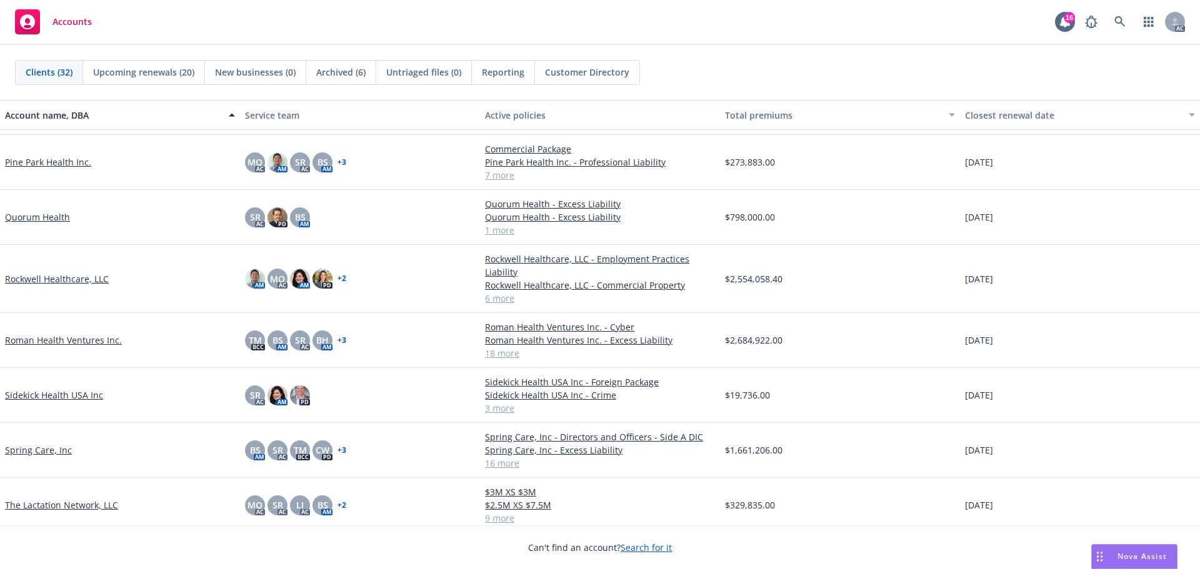
click at [54, 342] on link "Roman Health Ventures Inc." at bounding box center [63, 340] width 117 height 13
